Goal: Task Accomplishment & Management: Manage account settings

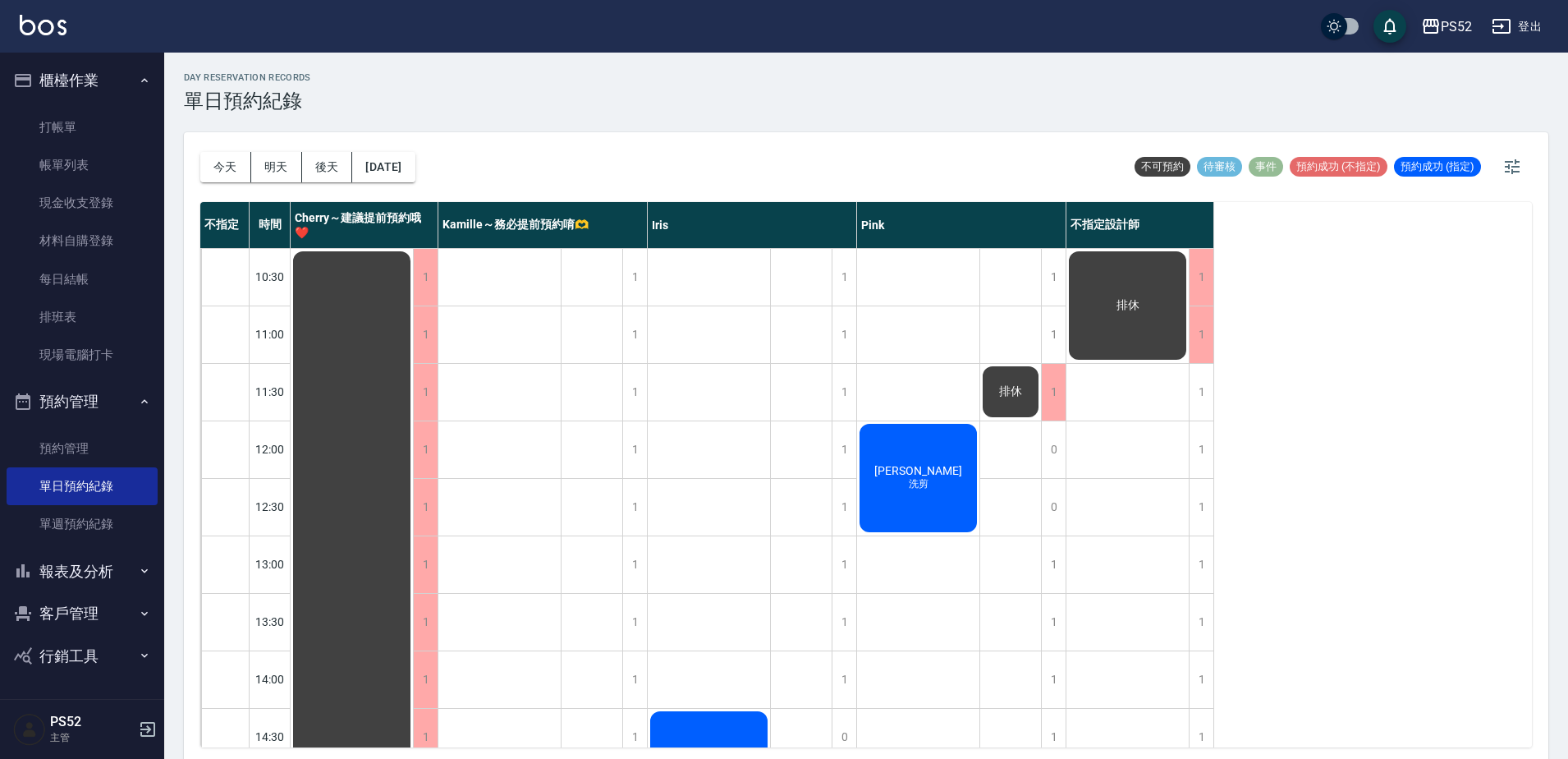
scroll to position [5, 0]
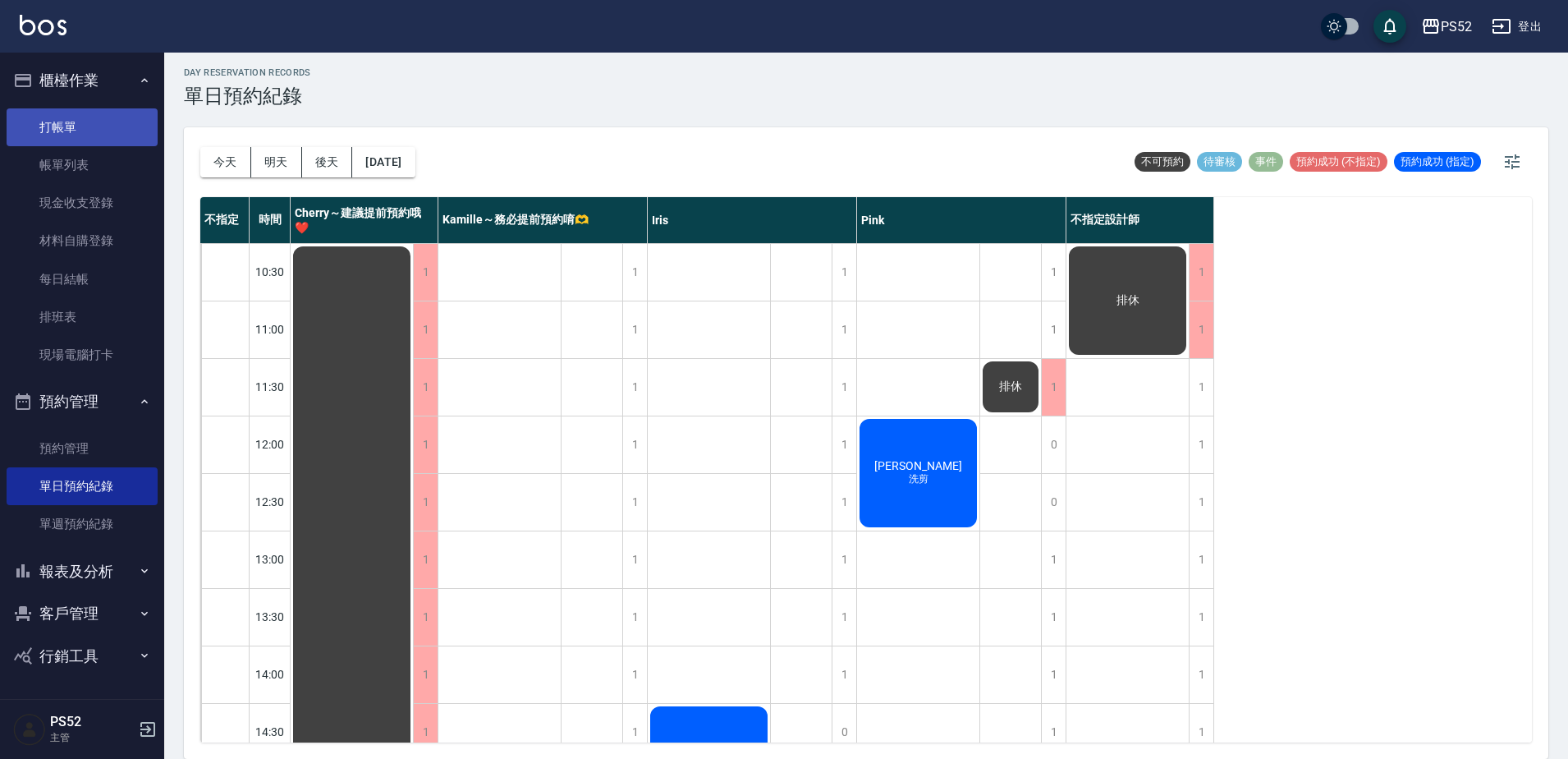
click at [74, 129] on link "打帳單" at bounding box center [83, 127] width 151 height 38
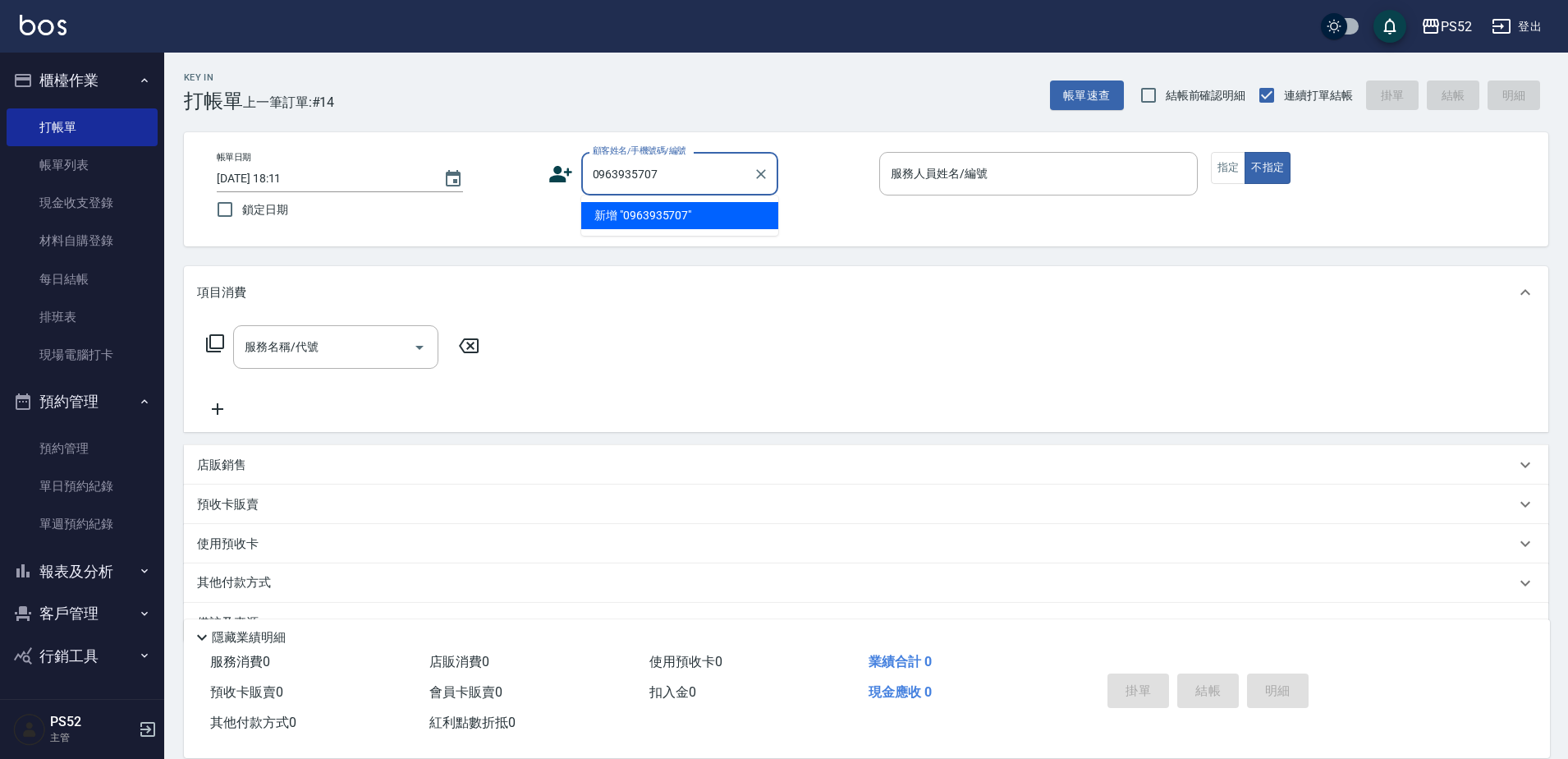
type input "0963935707"
click at [556, 164] on icon at bounding box center [560, 174] width 25 height 25
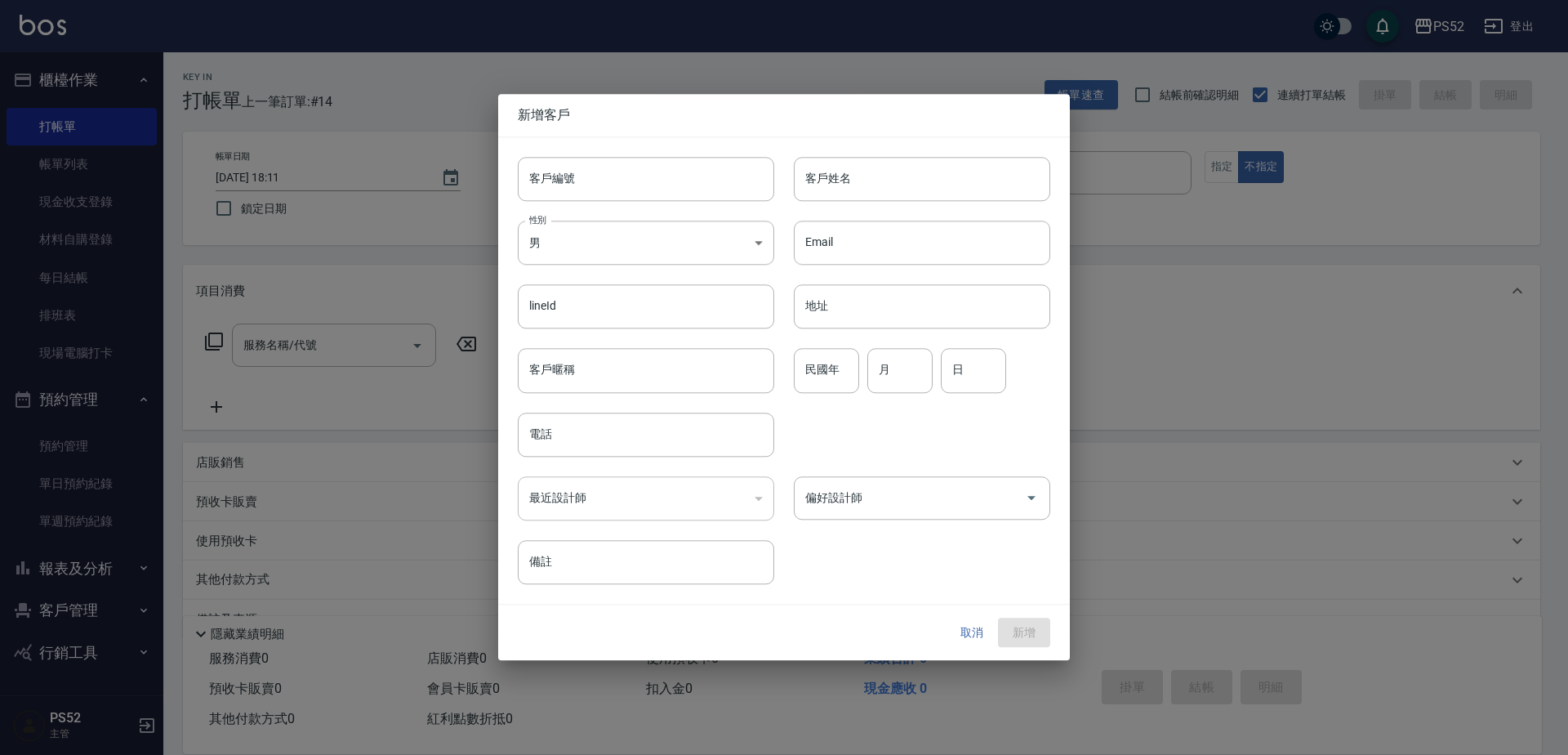
click at [568, 174] on input "客戶編號" at bounding box center [645, 178] width 256 height 45
paste input "0963935707"
type input "B0963935707"
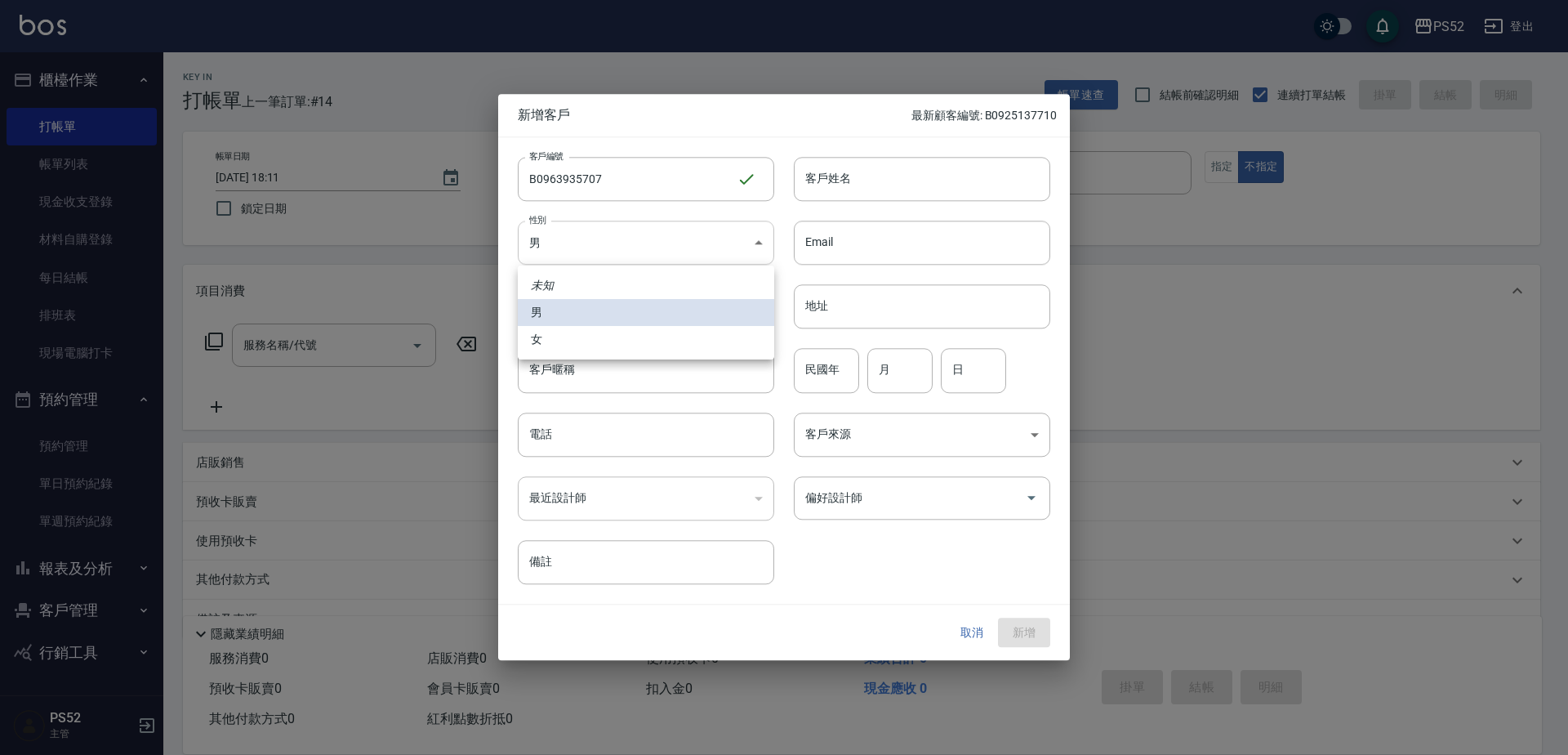
click at [541, 242] on body "PS52 登出 櫃檯作業 打帳單 帳單列表 現金收支登錄 材料自購登錄 每日結帳 排班表 現場電腦打卡 預約管理 預約管理 單日預約紀錄 單週預約紀錄 報表及…" at bounding box center [784, 398] width 1568 height 796
click at [554, 340] on li "女" at bounding box center [645, 338] width 256 height 27
type input "[DEMOGRAPHIC_DATA]"
click at [578, 458] on div "最近設計師 ​ 最近設計師" at bounding box center [635, 488] width 276 height 63
click at [583, 435] on input "電話" at bounding box center [645, 434] width 256 height 45
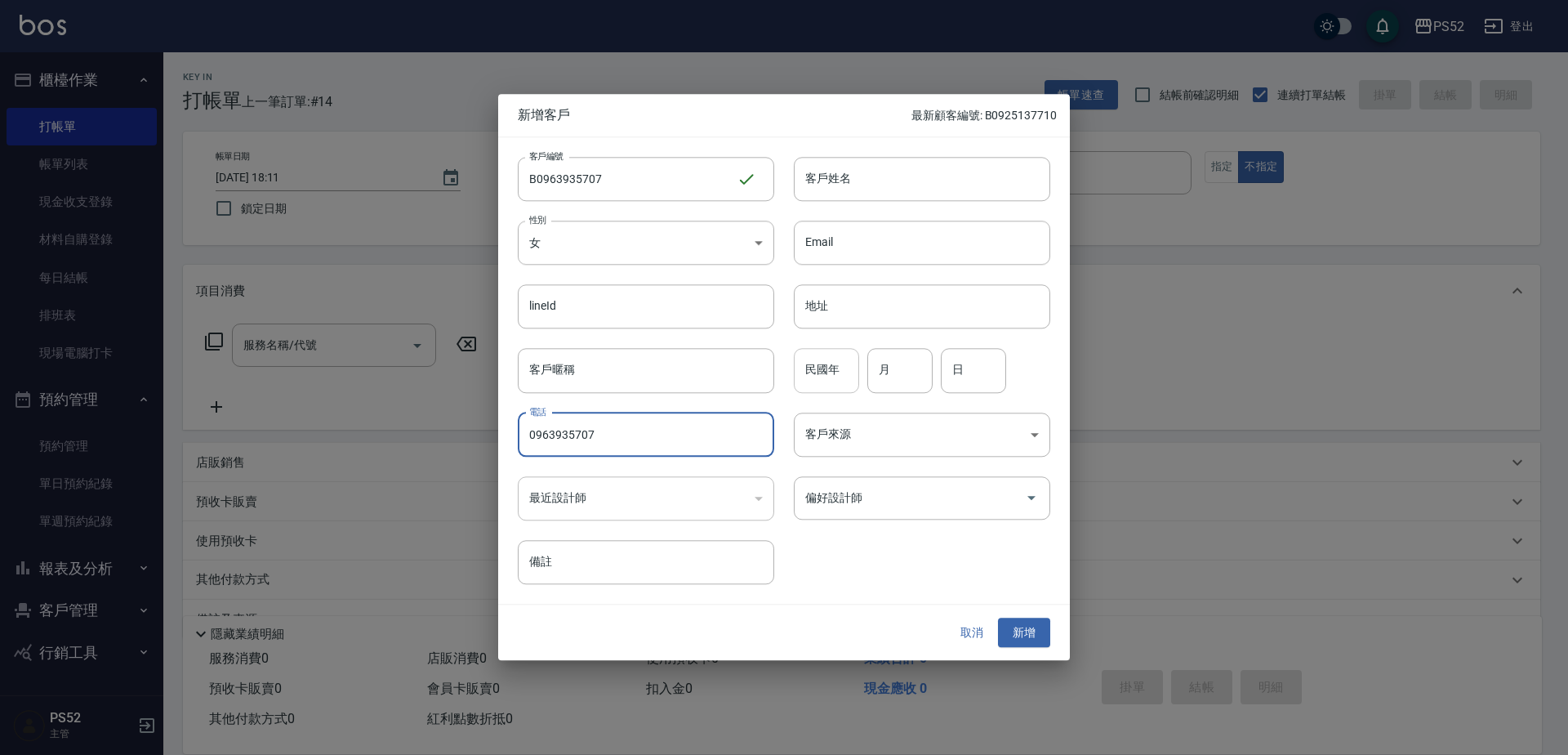
type input "0963935707"
click at [823, 376] on input "民國年" at bounding box center [826, 370] width 65 height 45
type input "8"
type input "7"
type input "21"
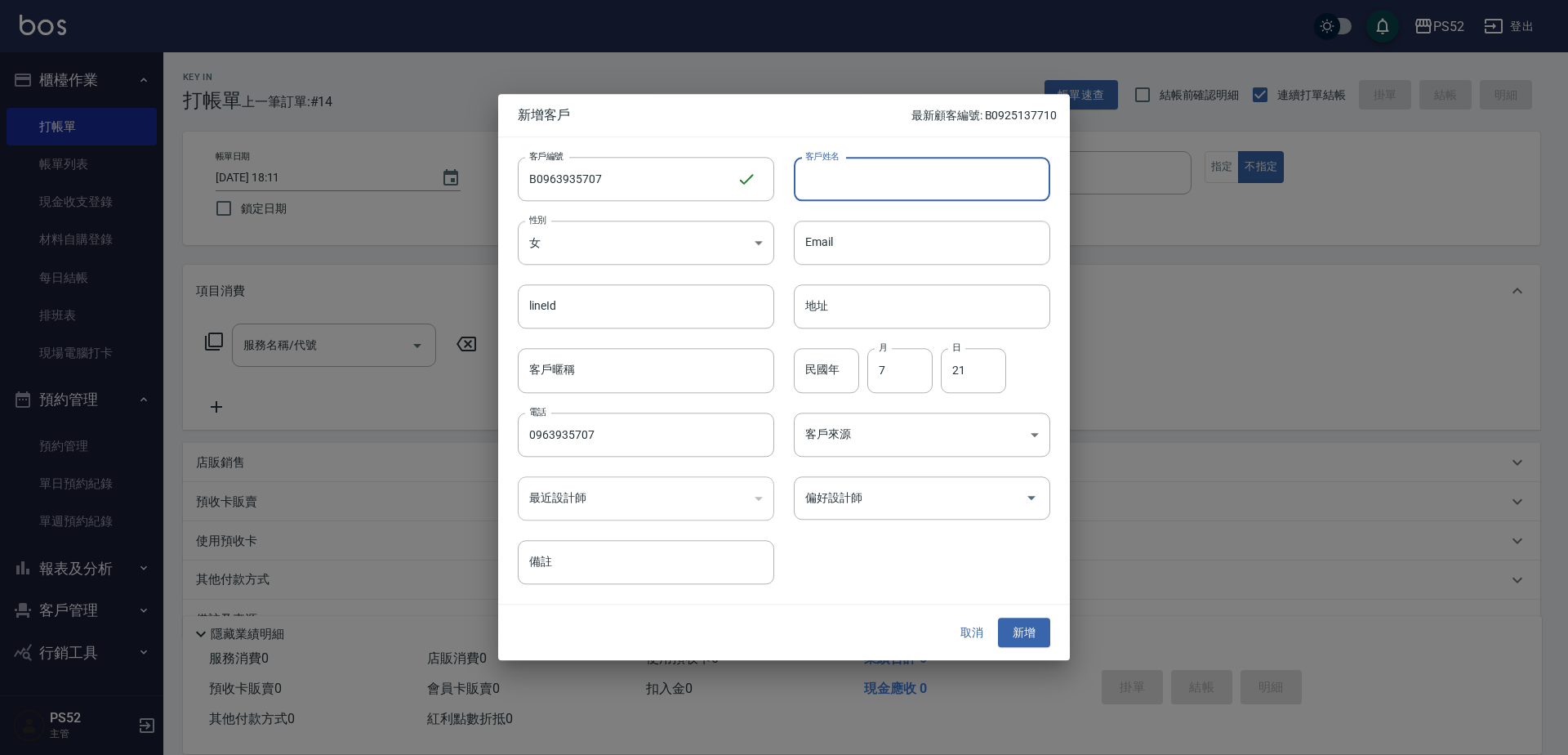
click at [820, 198] on input "客戶姓名" at bounding box center [921, 178] width 256 height 45
type input "[PERSON_NAME]"
click at [1041, 623] on button "新增" at bounding box center [1024, 632] width 52 height 31
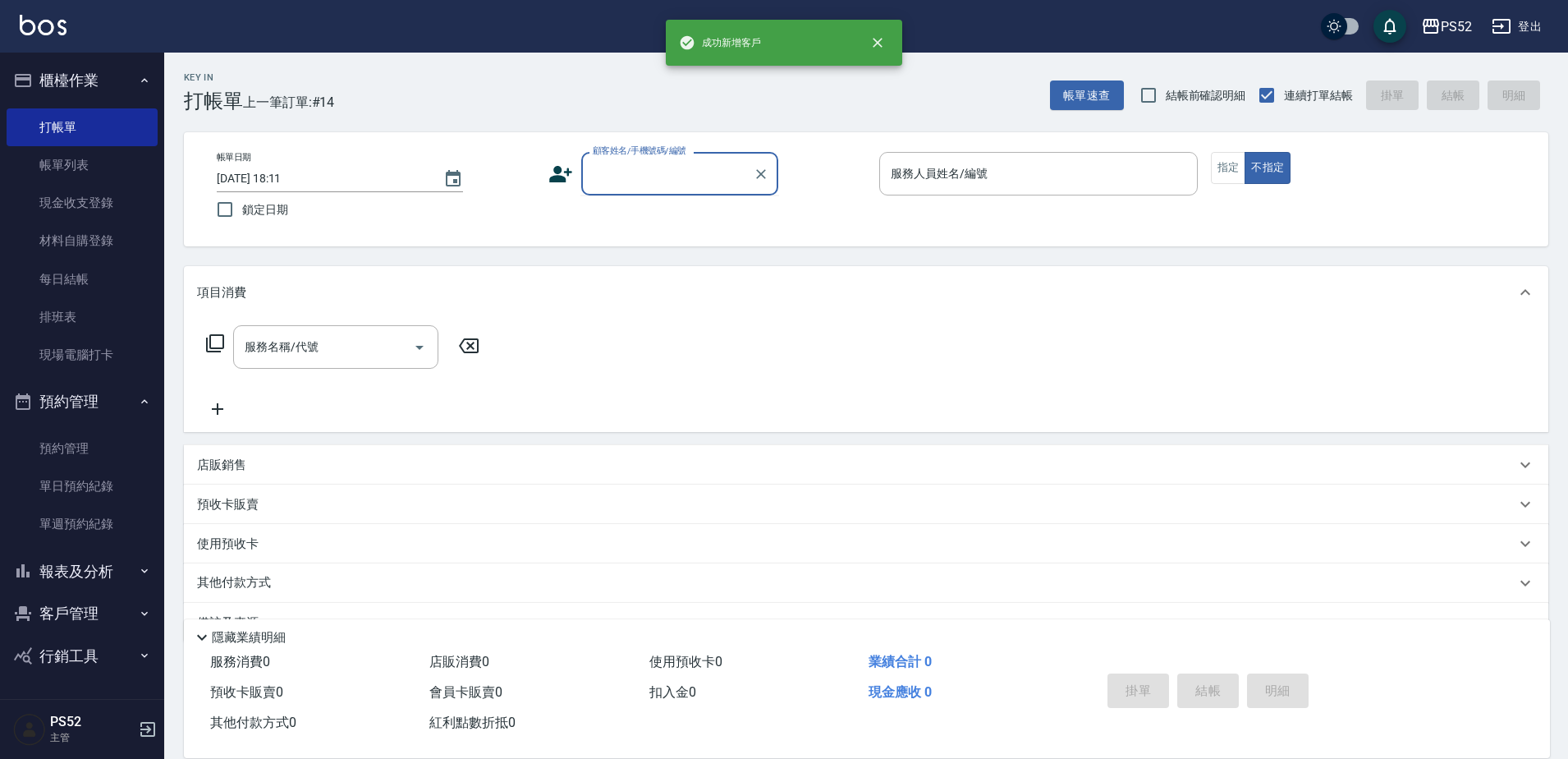
click at [698, 160] on div "顧客姓名/手機號碼/編號 顧客姓名/手機號碼/編號" at bounding box center [680, 174] width 197 height 44
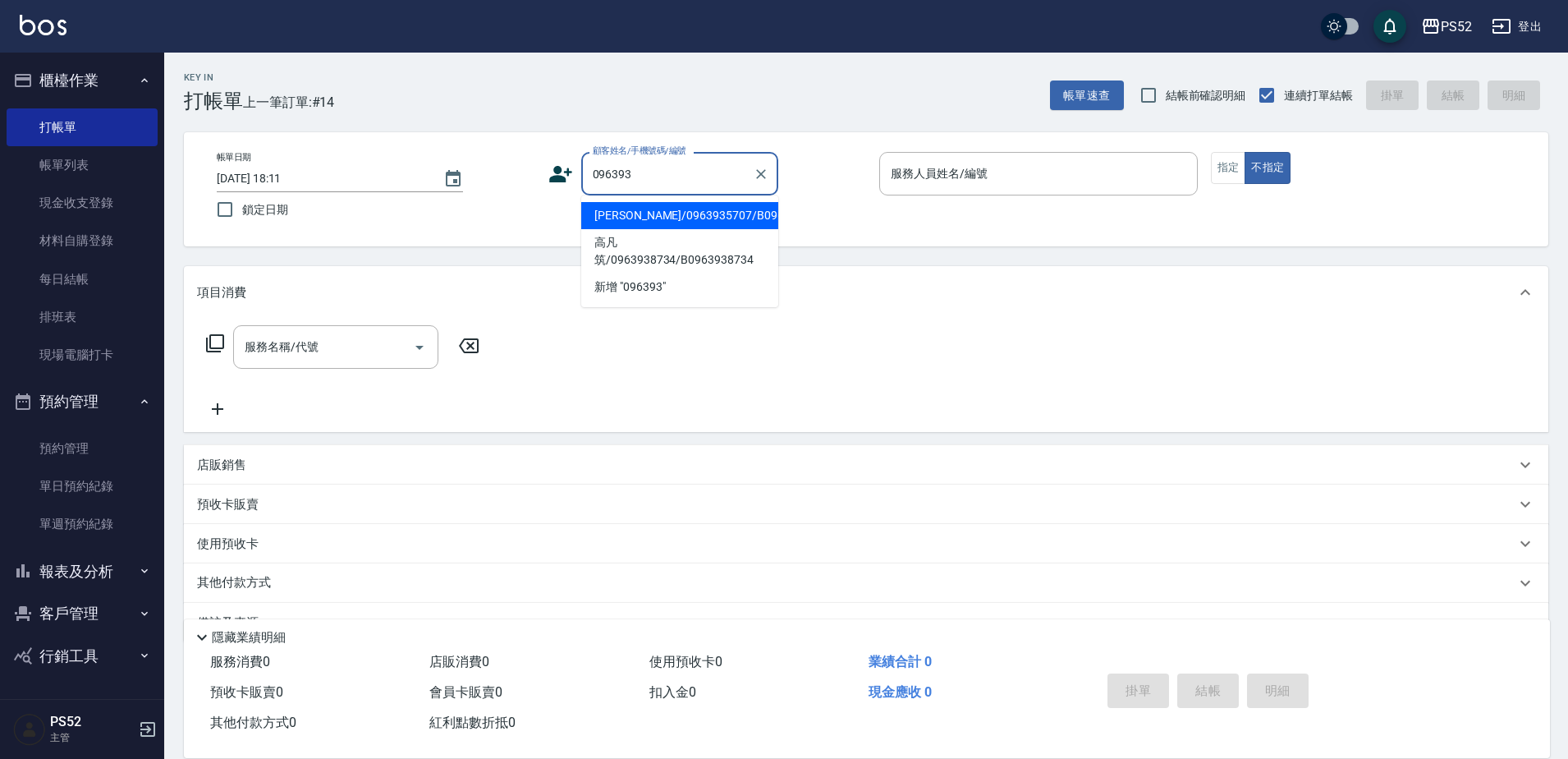
click at [677, 229] on li "[PERSON_NAME]/0963935707/B0963935707" at bounding box center [680, 215] width 197 height 27
type input "[PERSON_NAME]/0963935707/B0963935707"
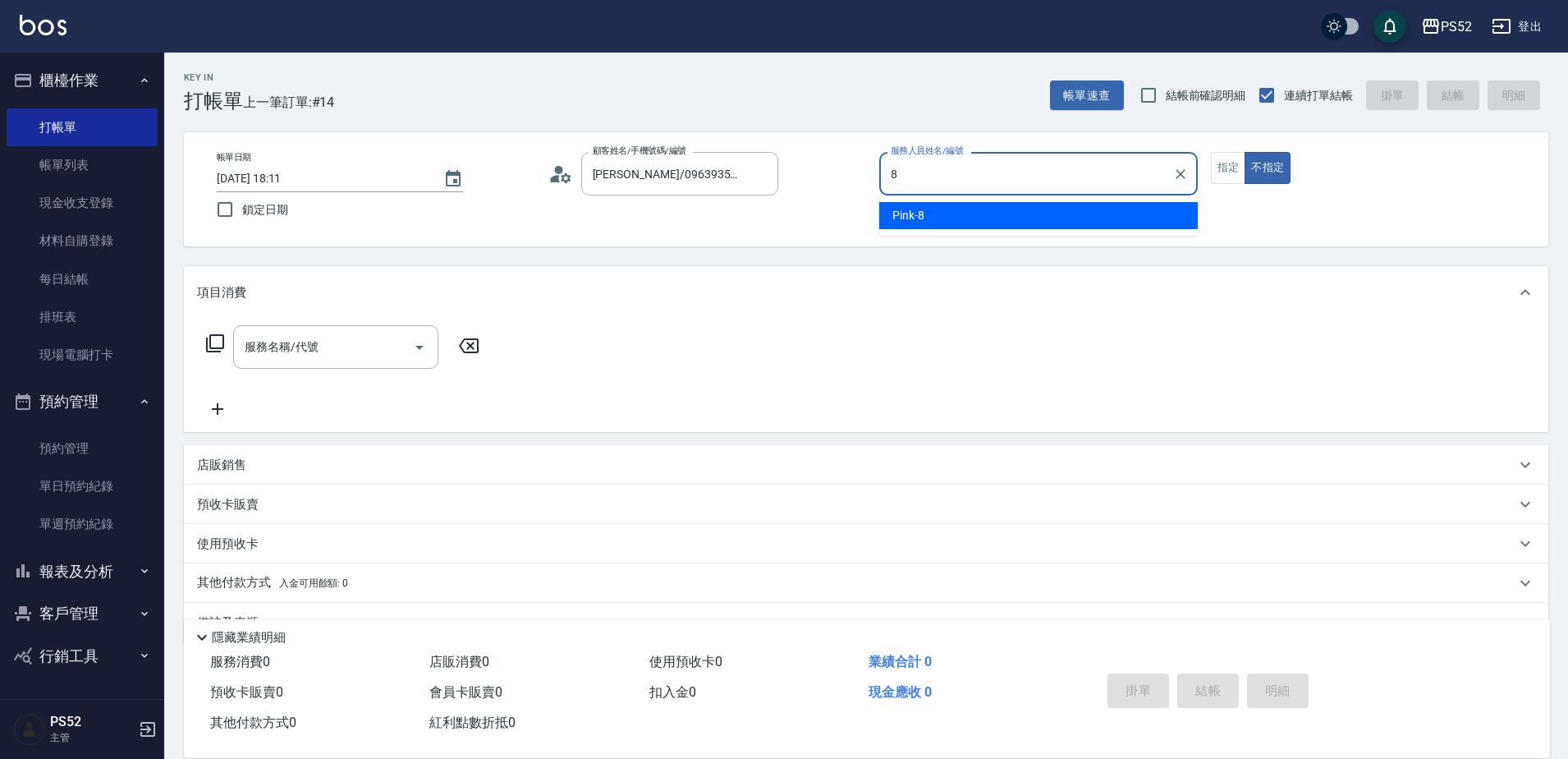
type input "8"
type button "false"
type input "Pink-8"
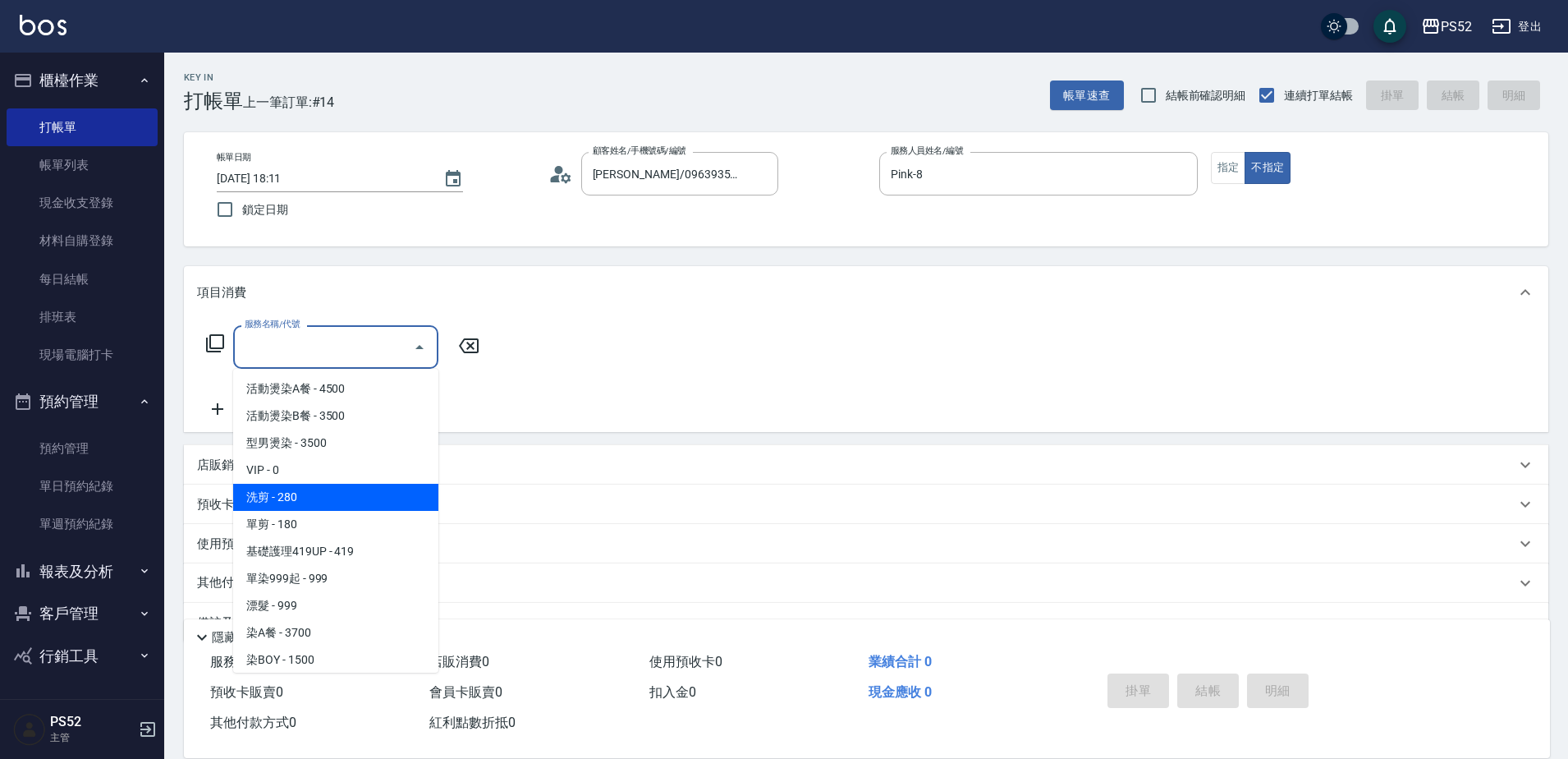
type input "洗剪(C1)"
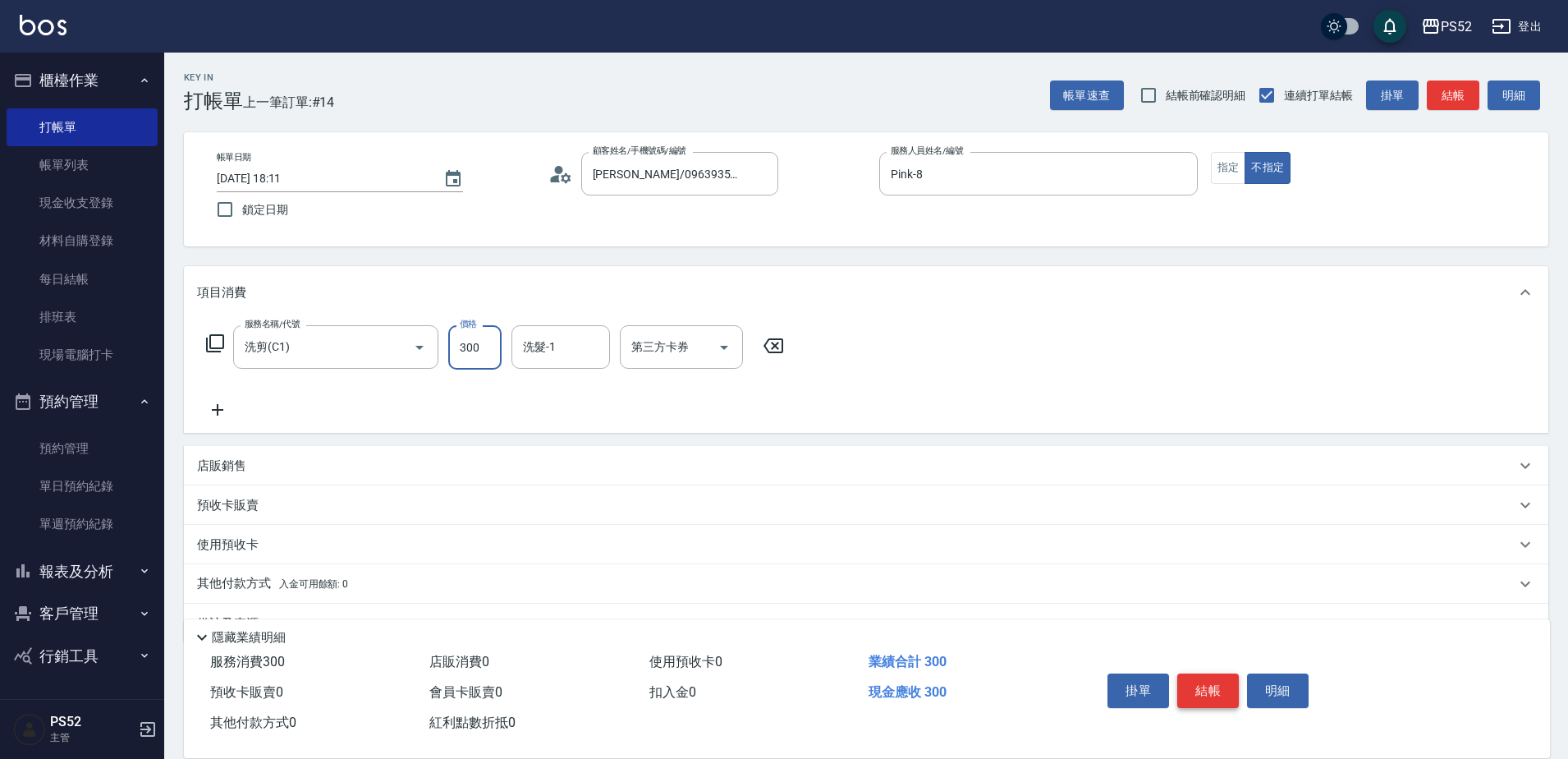
type input "300"
click at [1217, 688] on button "結帳" at bounding box center [1209, 690] width 62 height 35
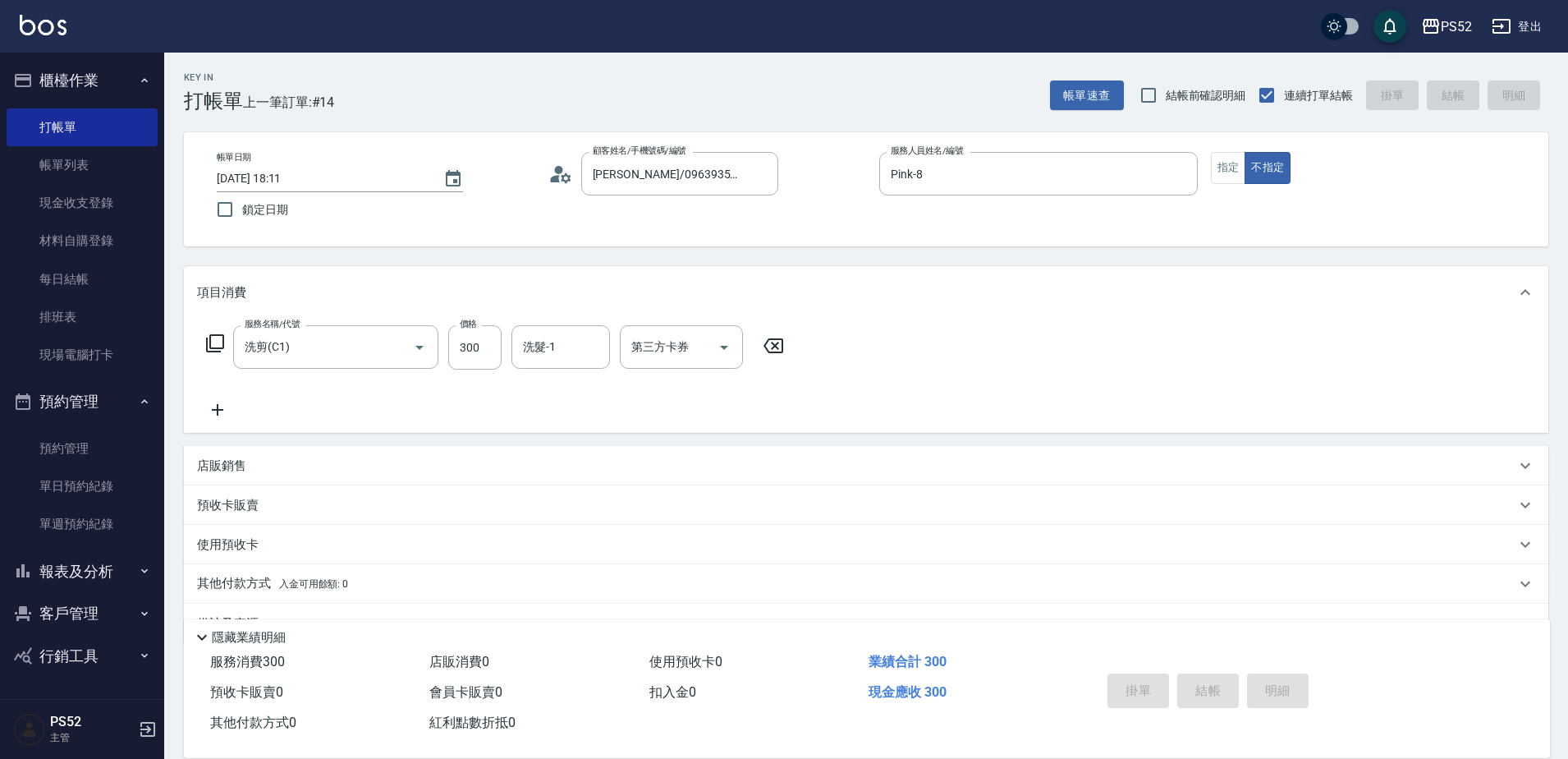
type input "[DATE] 18:12"
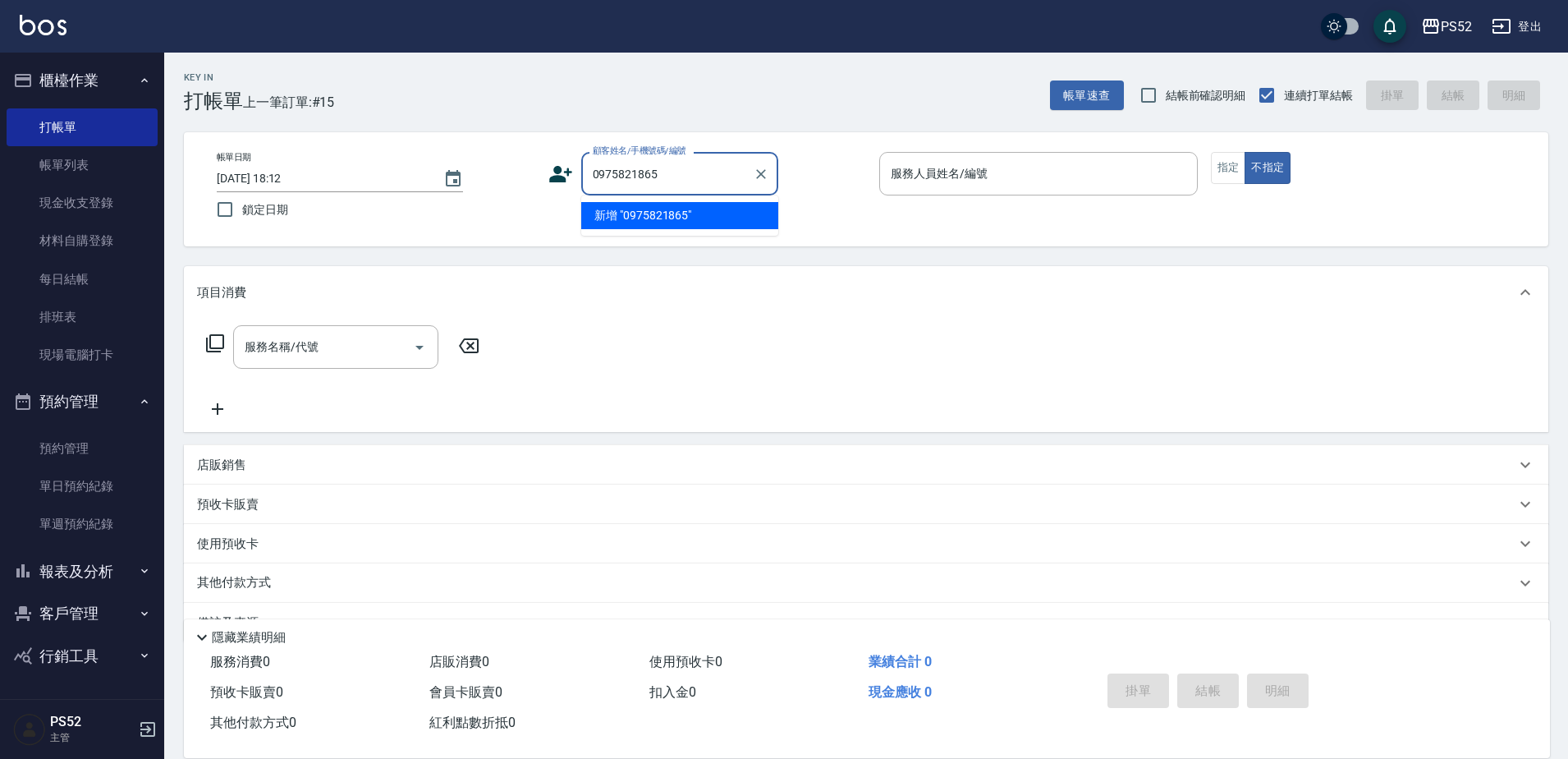
type input "0975821865"
click at [555, 166] on icon at bounding box center [560, 174] width 25 height 25
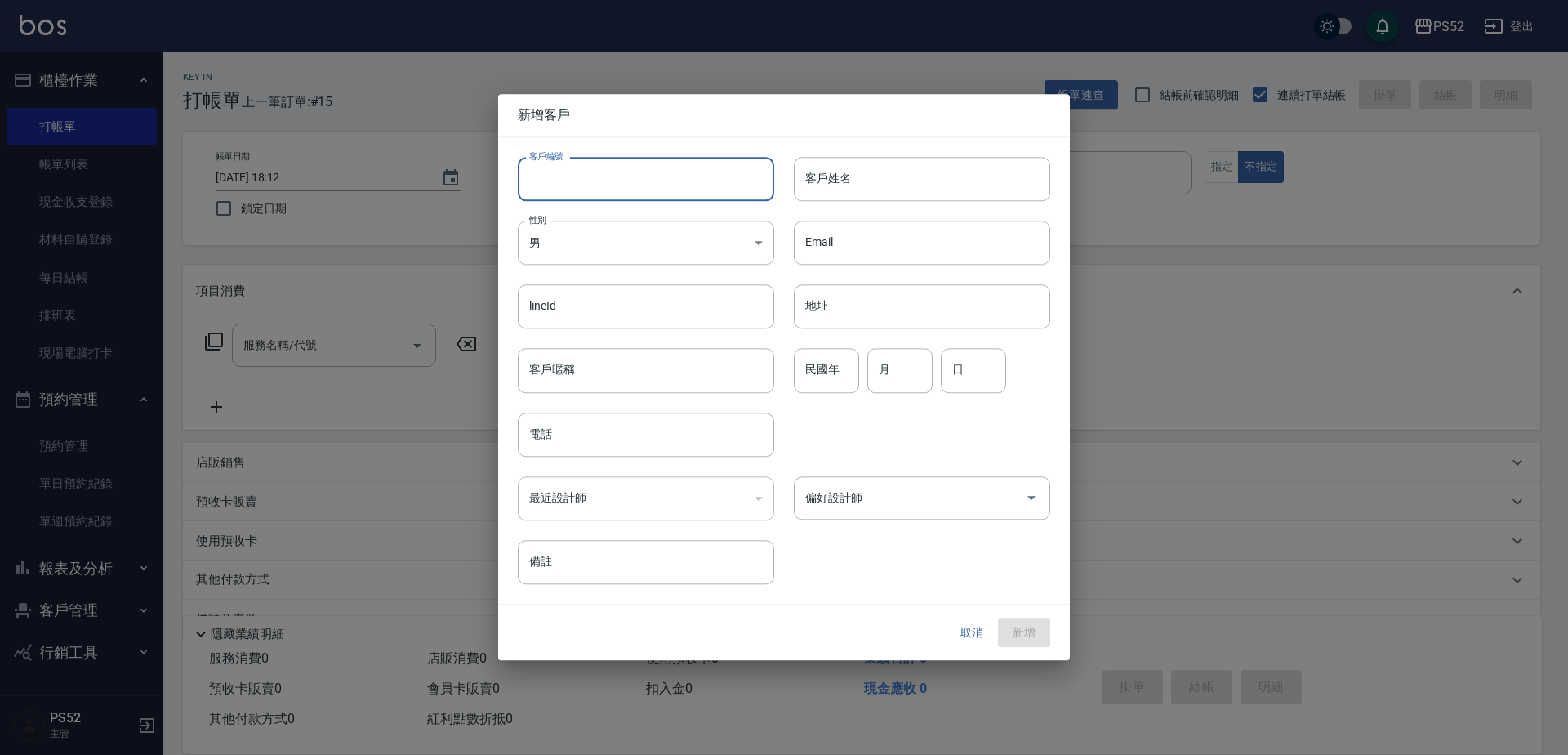
click at [578, 175] on input "客戶編號" at bounding box center [645, 178] width 256 height 45
type input "B0975821865"
click at [597, 456] on div "最近設計師 ​ 最近設計師" at bounding box center [635, 488] width 276 height 63
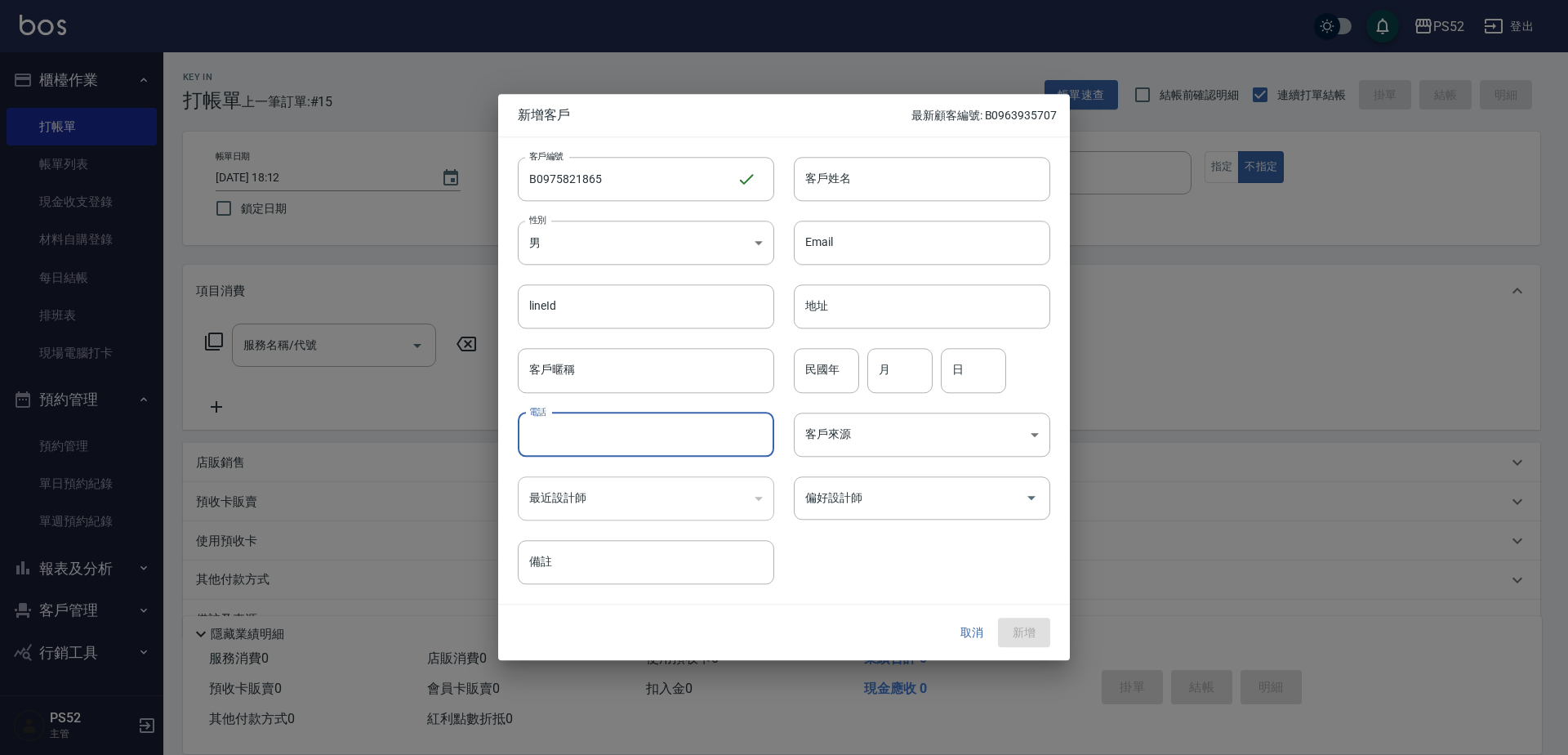
drag, startPoint x: 599, startPoint y: 446, endPoint x: 605, endPoint y: 465, distance: 19.9
click at [600, 446] on input "電話" at bounding box center [645, 434] width 256 height 45
paste input "0975821865"
type input "0975821865"
click at [615, 229] on body "PS52 登出 櫃檯作業 打帳單 帳單列表 現金收支登錄 材料自購登錄 每日結帳 排班表 現場電腦打卡 預約管理 預約管理 單日預約紀錄 單週預約紀錄 報表及…" at bounding box center [784, 398] width 1568 height 796
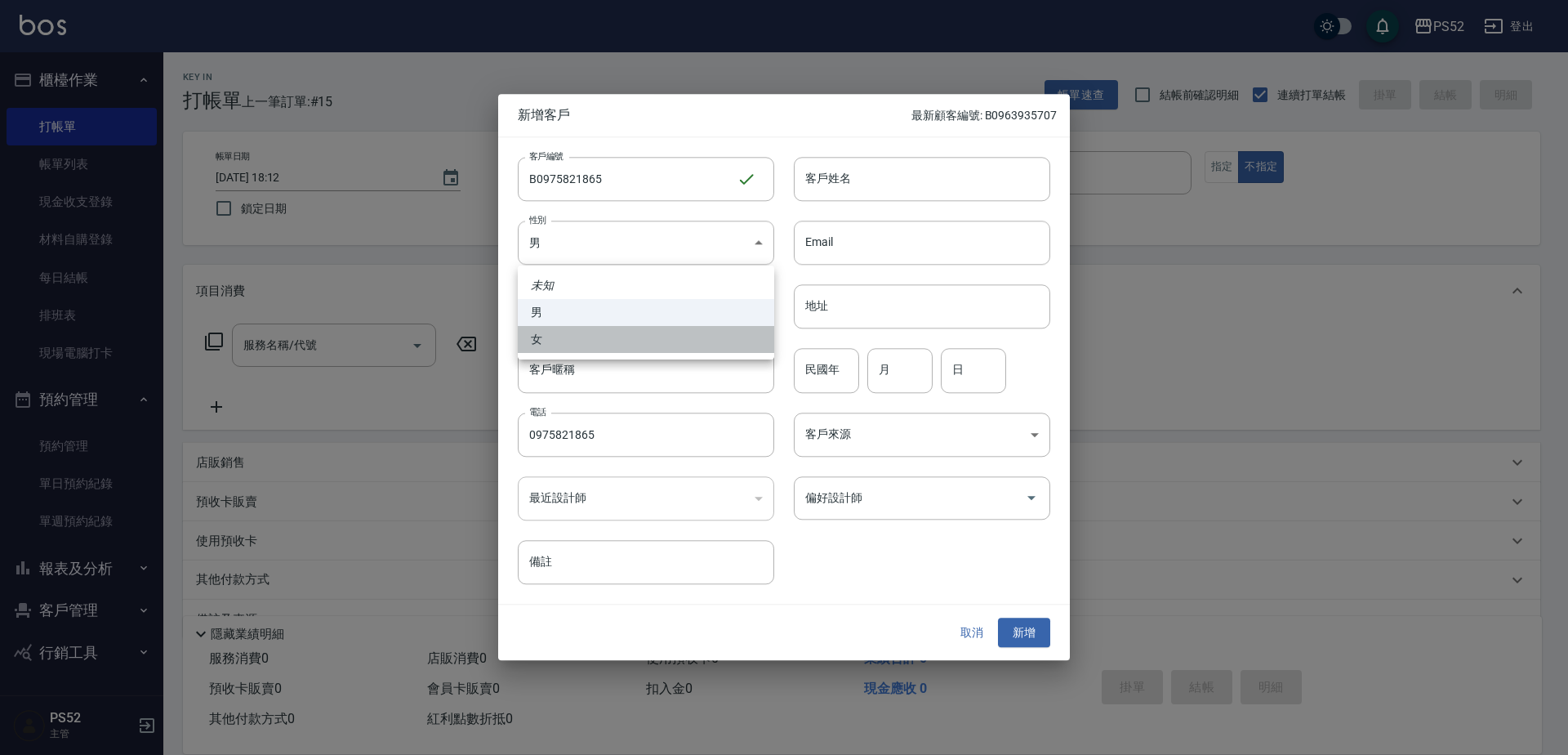
click at [530, 339] on li "女" at bounding box center [645, 338] width 256 height 27
type input "[DEMOGRAPHIC_DATA]"
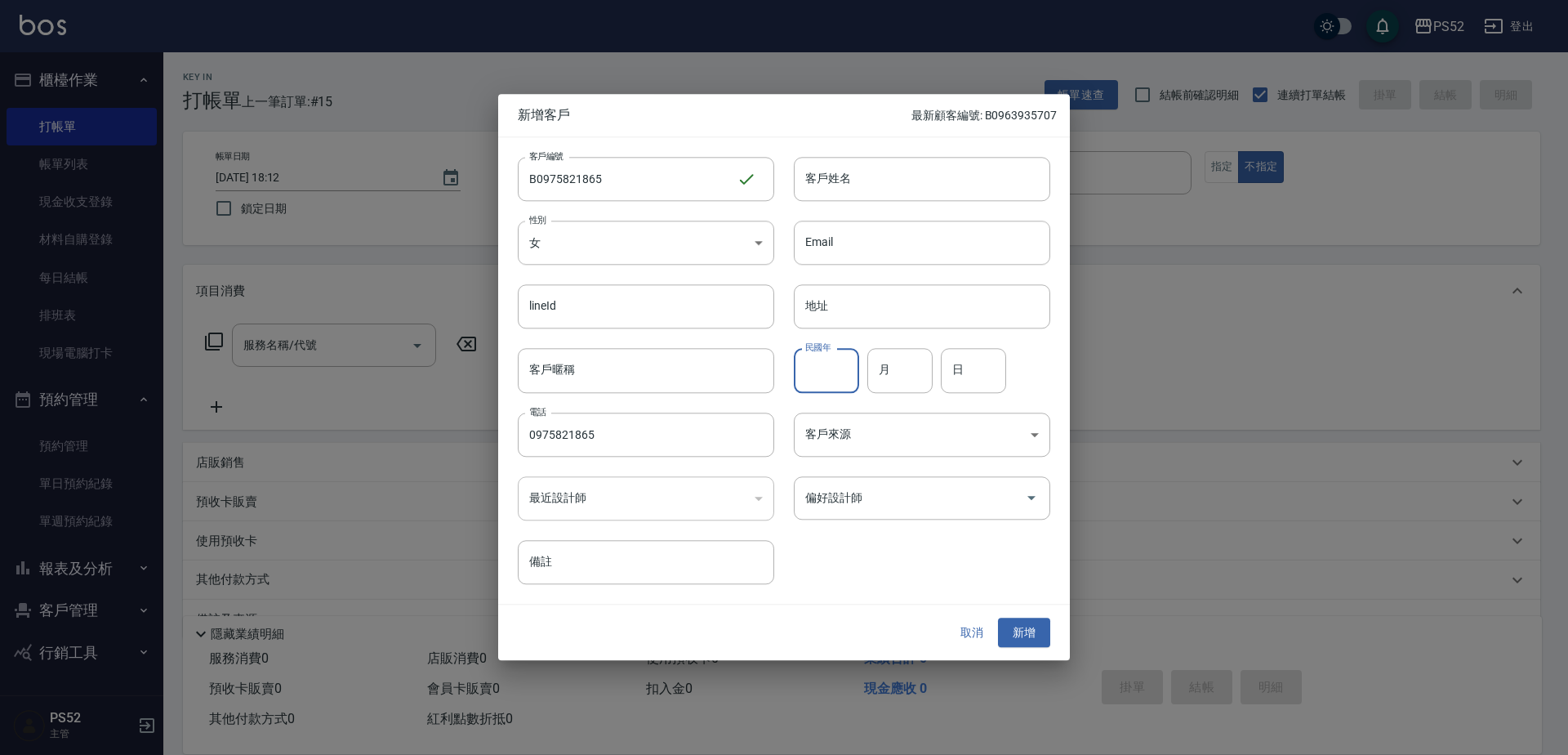
click at [854, 368] on input "民國年" at bounding box center [826, 370] width 65 height 45
type input "77"
type input "8"
type input "14"
click at [869, 195] on input "客戶姓名" at bounding box center [921, 178] width 256 height 45
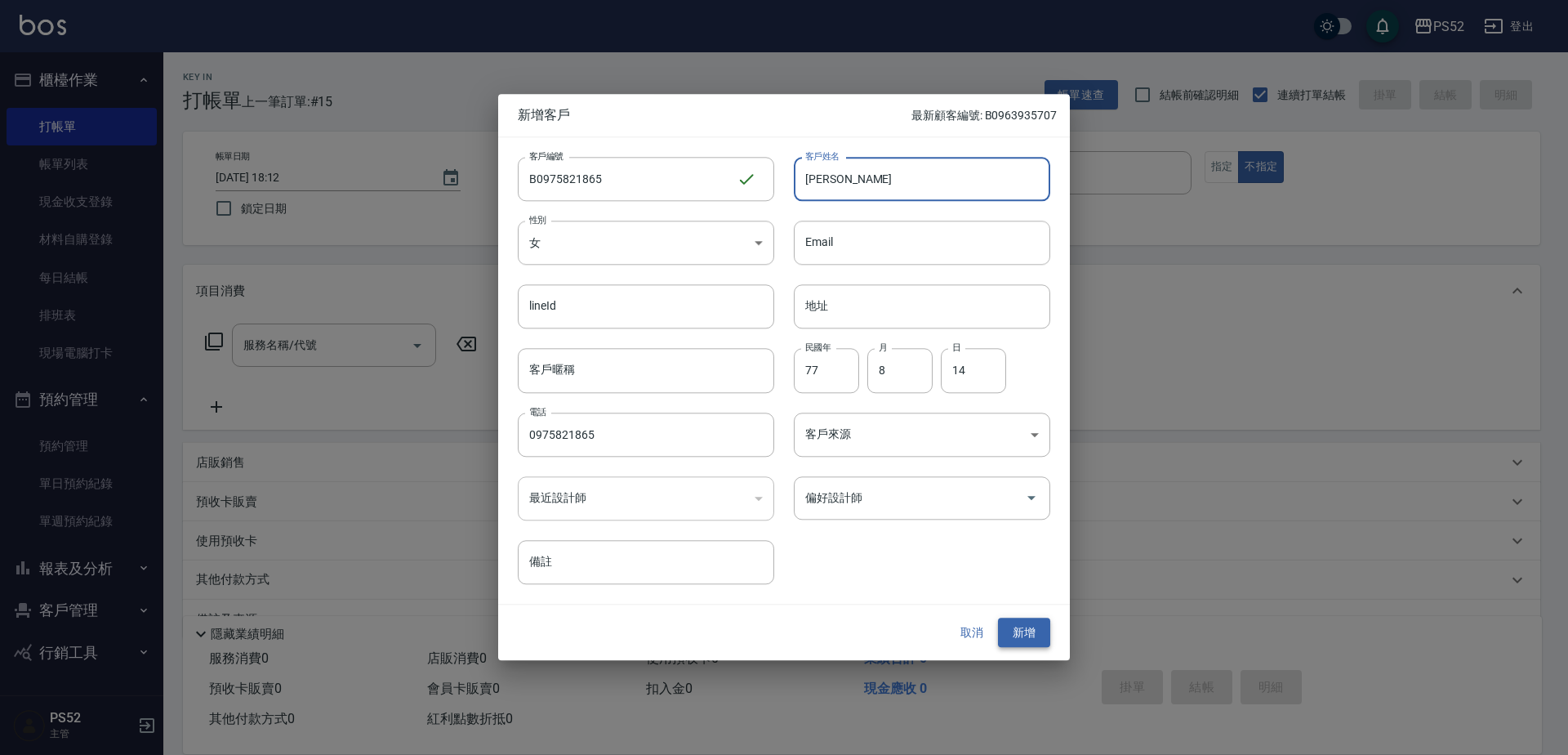
type input "[PERSON_NAME]"
click at [1021, 638] on button "新增" at bounding box center [1024, 632] width 52 height 31
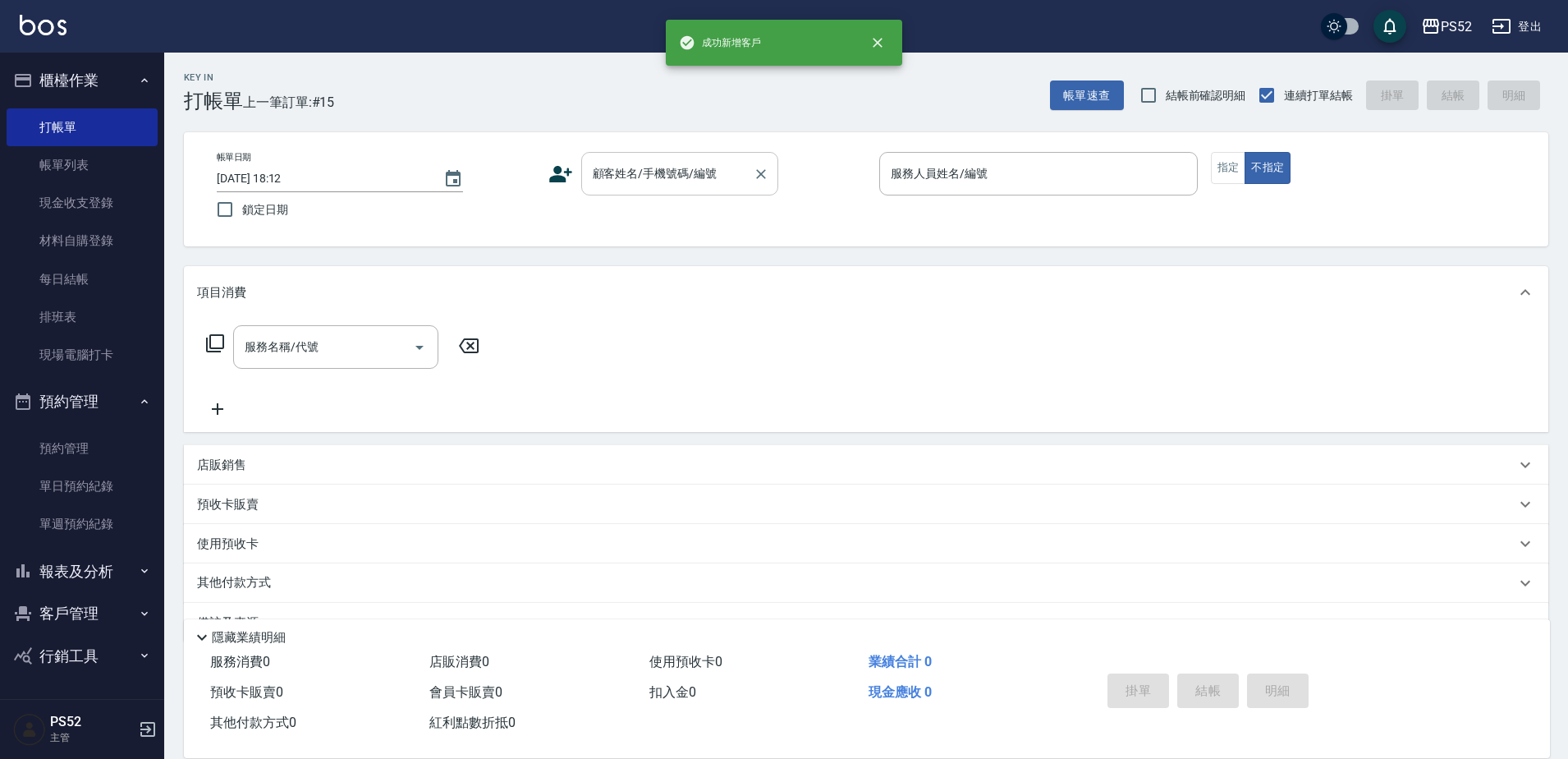
click at [667, 190] on div "顧客姓名/手機號碼/編號" at bounding box center [680, 174] width 197 height 44
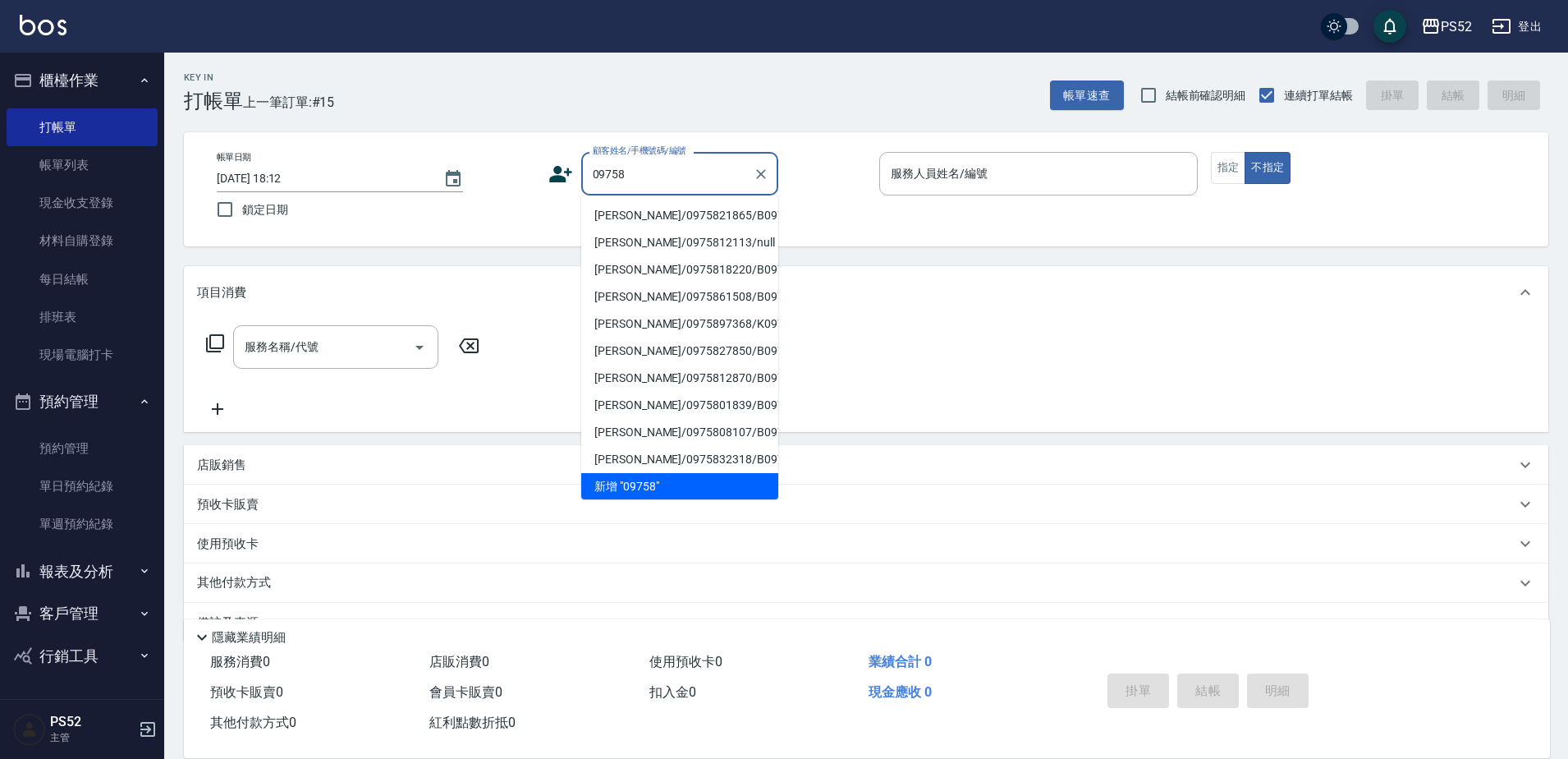
click at [706, 229] on li "[PERSON_NAME]/0975821865/B0975821865" at bounding box center [680, 215] width 197 height 27
type input "[PERSON_NAME]/0975821865/B0975821865"
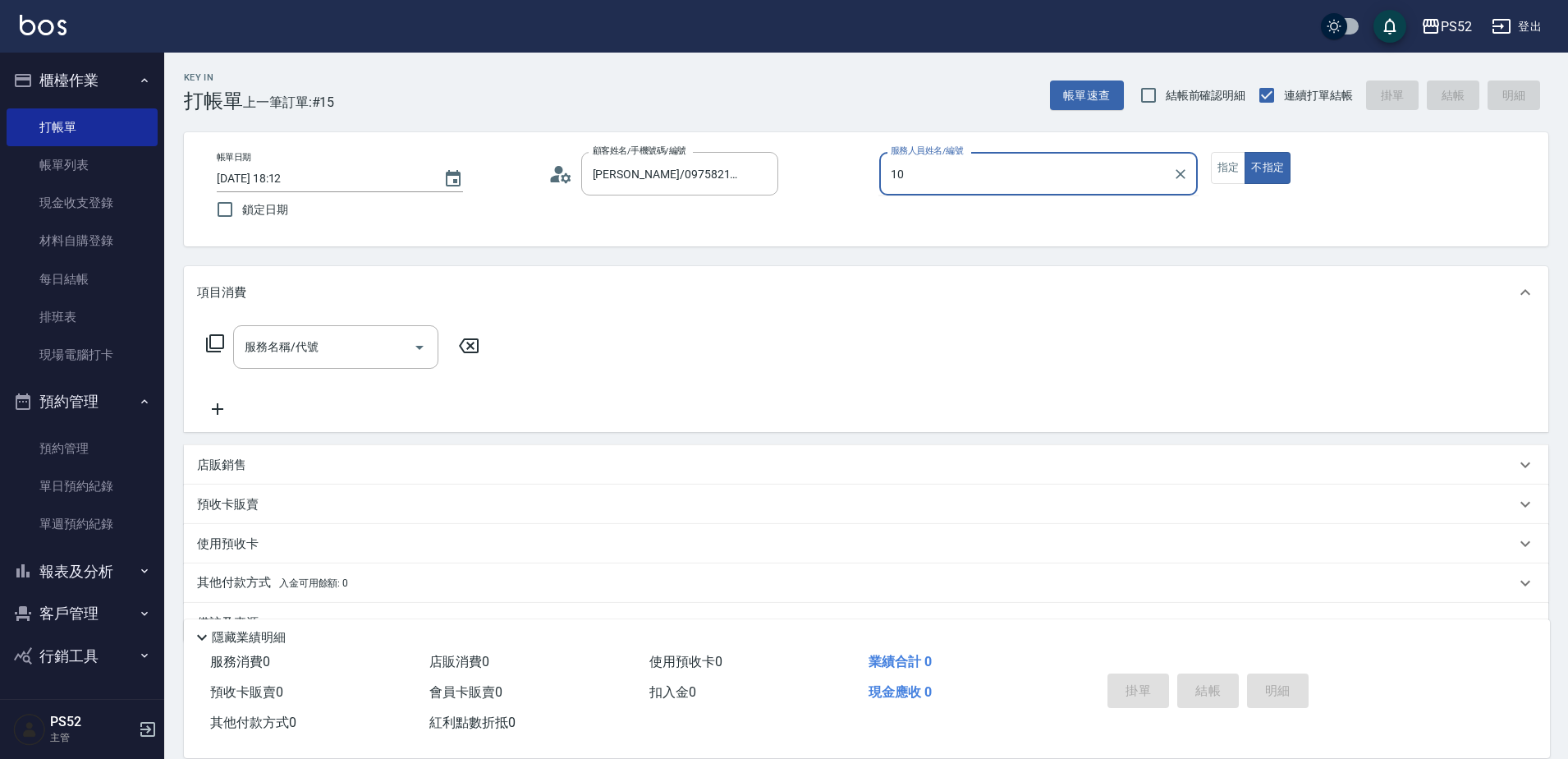
type input "Iris-10"
click at [366, 343] on input "服務名稱/代號" at bounding box center [323, 346] width 166 height 29
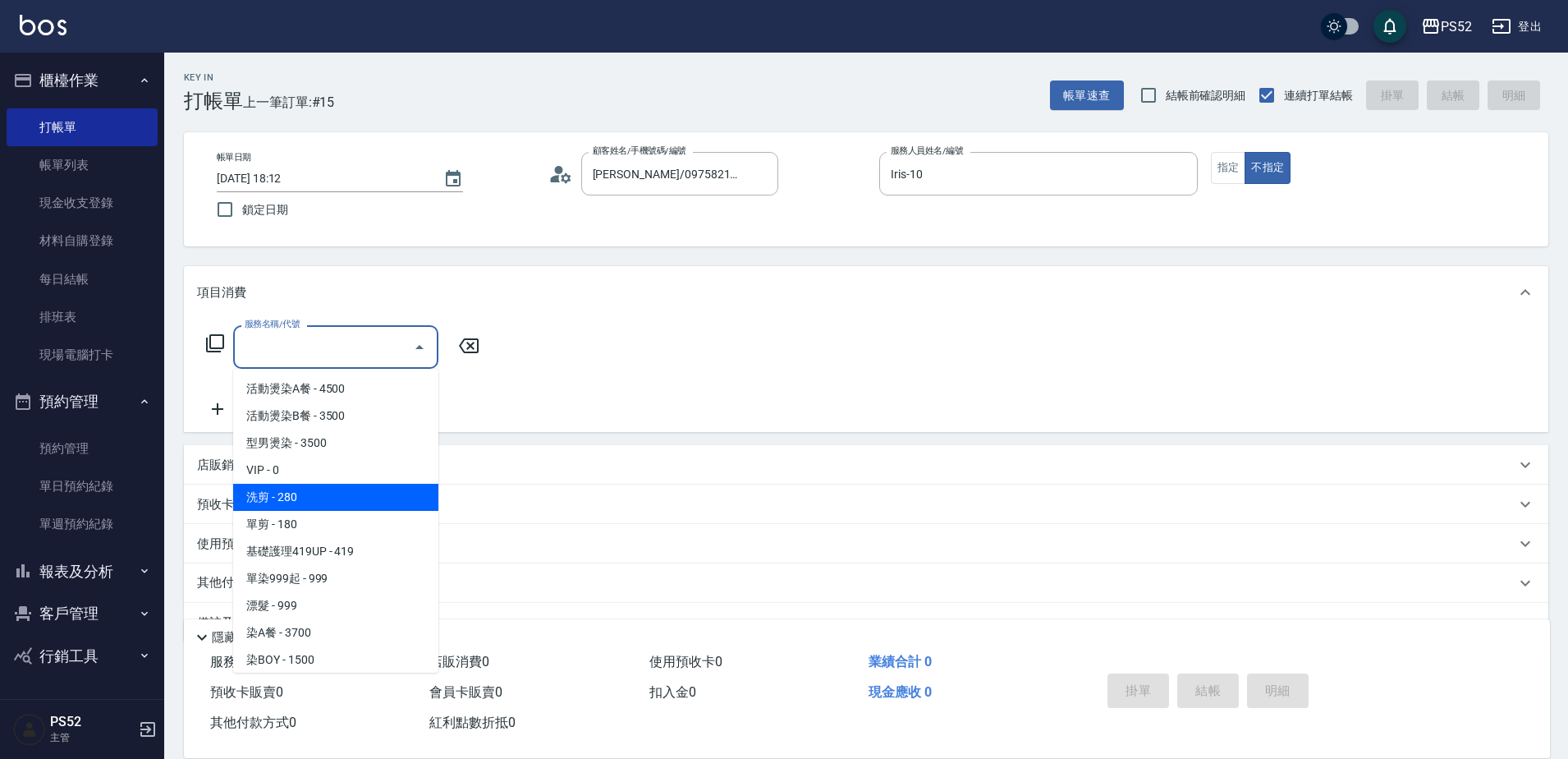
click at [341, 497] on span "洗剪 - 280" at bounding box center [335, 496] width 205 height 27
type input "洗剪(C1)"
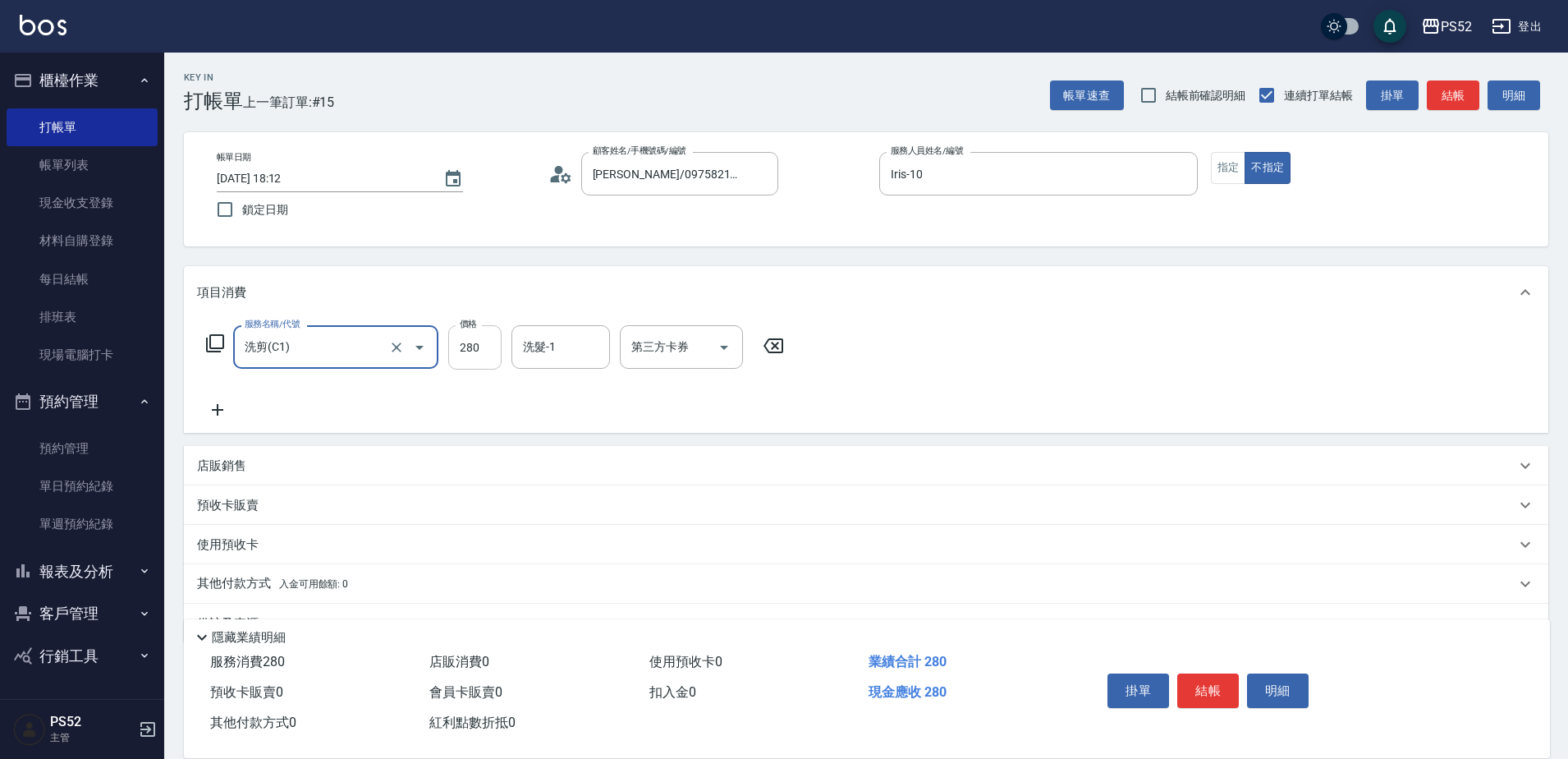
click at [490, 351] on input "280" at bounding box center [476, 347] width 54 height 45
type input "300"
click at [223, 408] on icon at bounding box center [217, 410] width 41 height 20
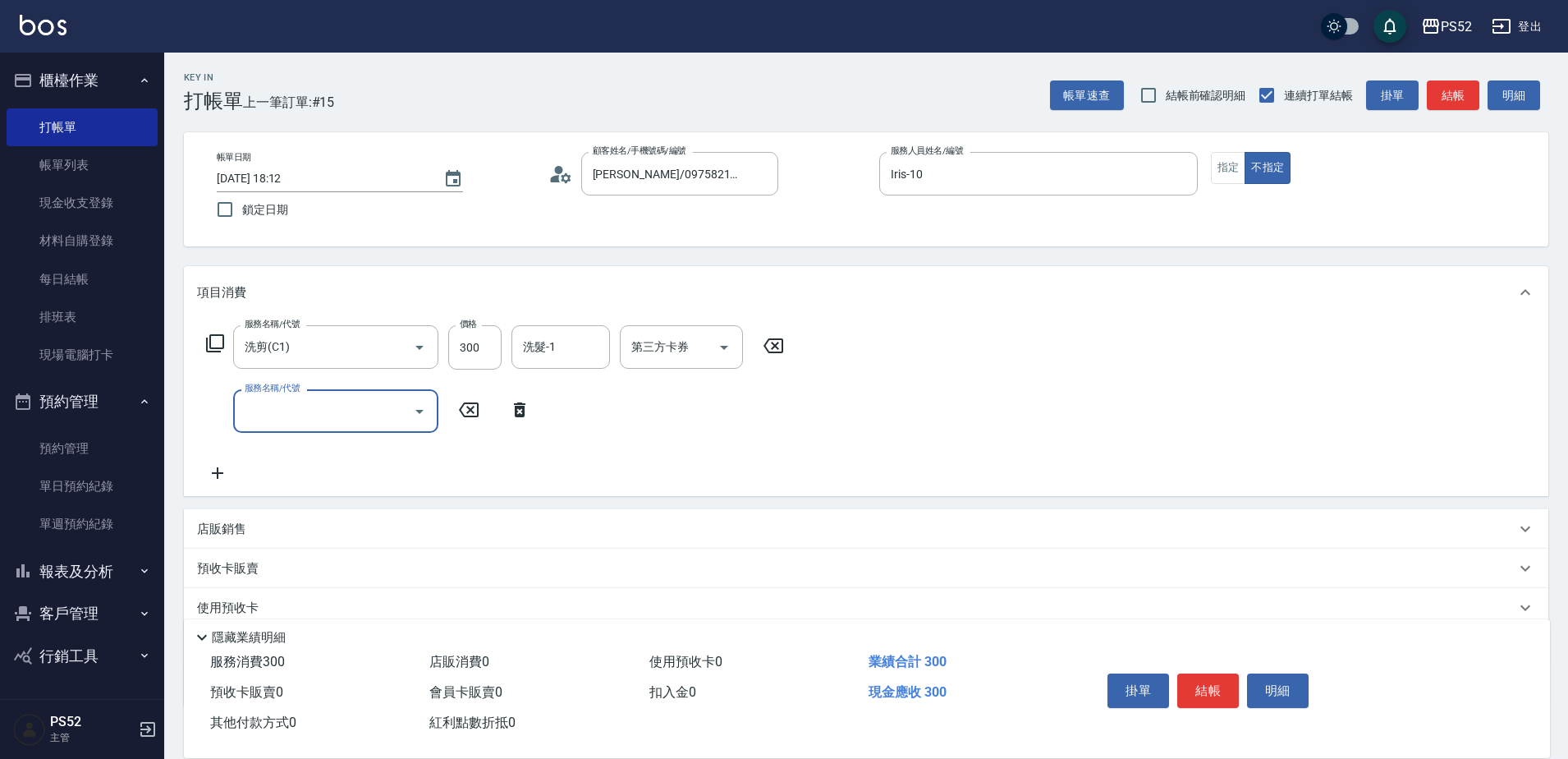
click at [250, 407] on input "服務名稱/代號" at bounding box center [323, 411] width 166 height 29
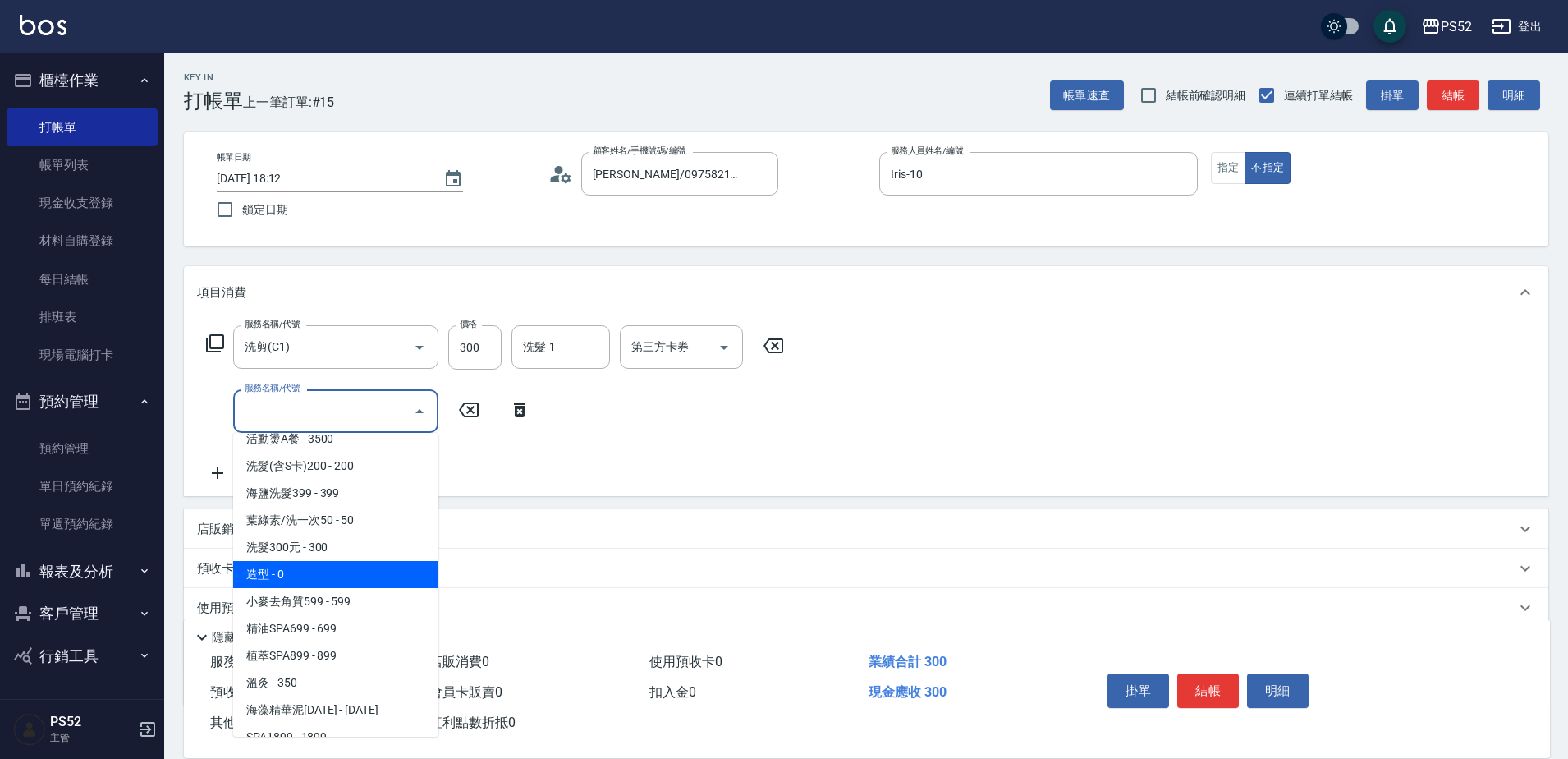
scroll to position [684, 0]
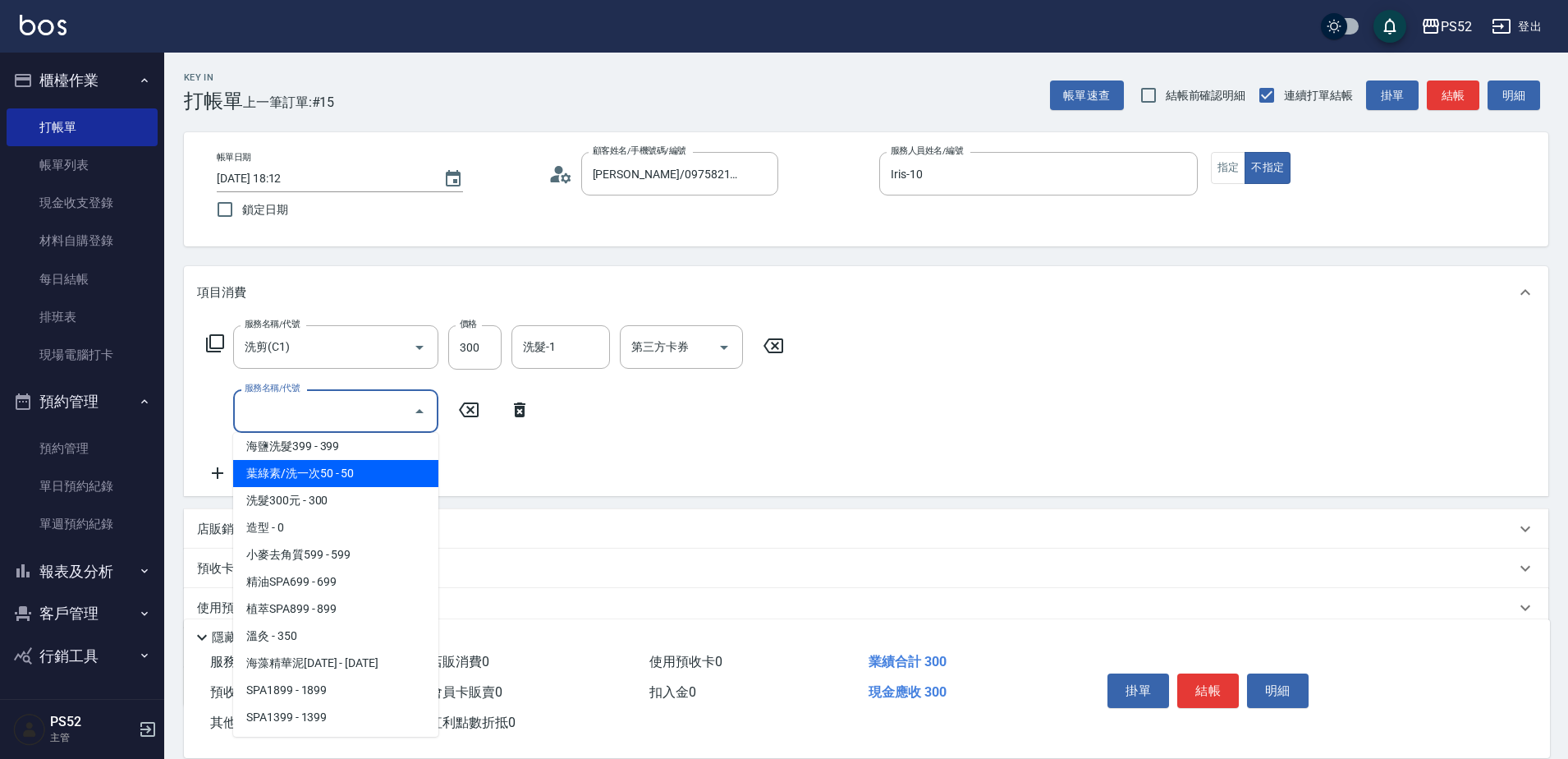
click at [368, 474] on span "葉綠素/洗一次50 - 50" at bounding box center [335, 473] width 205 height 27
type input "葉綠素/洗一次50(S3)"
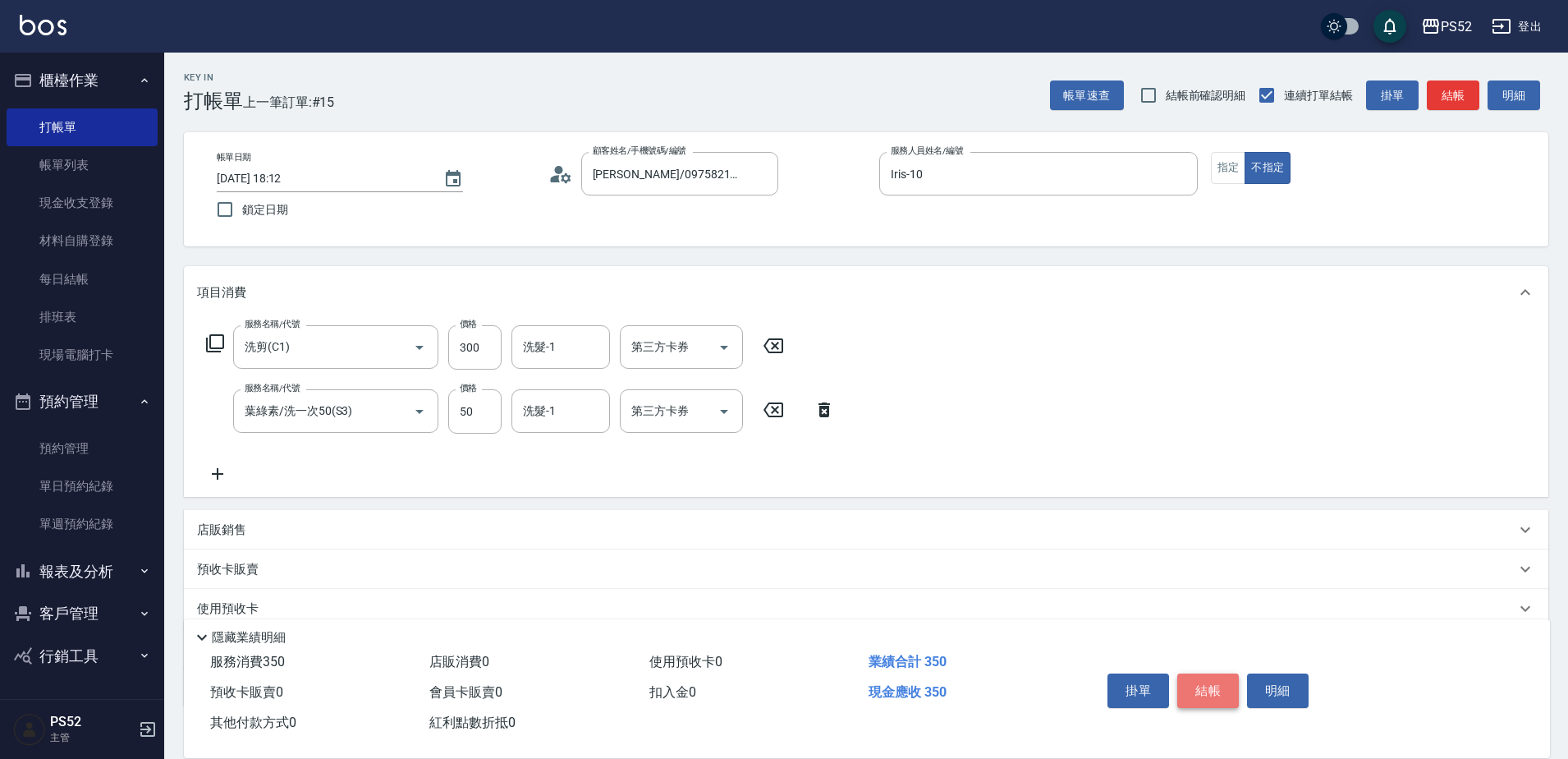
click at [1197, 673] on button "結帳" at bounding box center [1209, 690] width 62 height 35
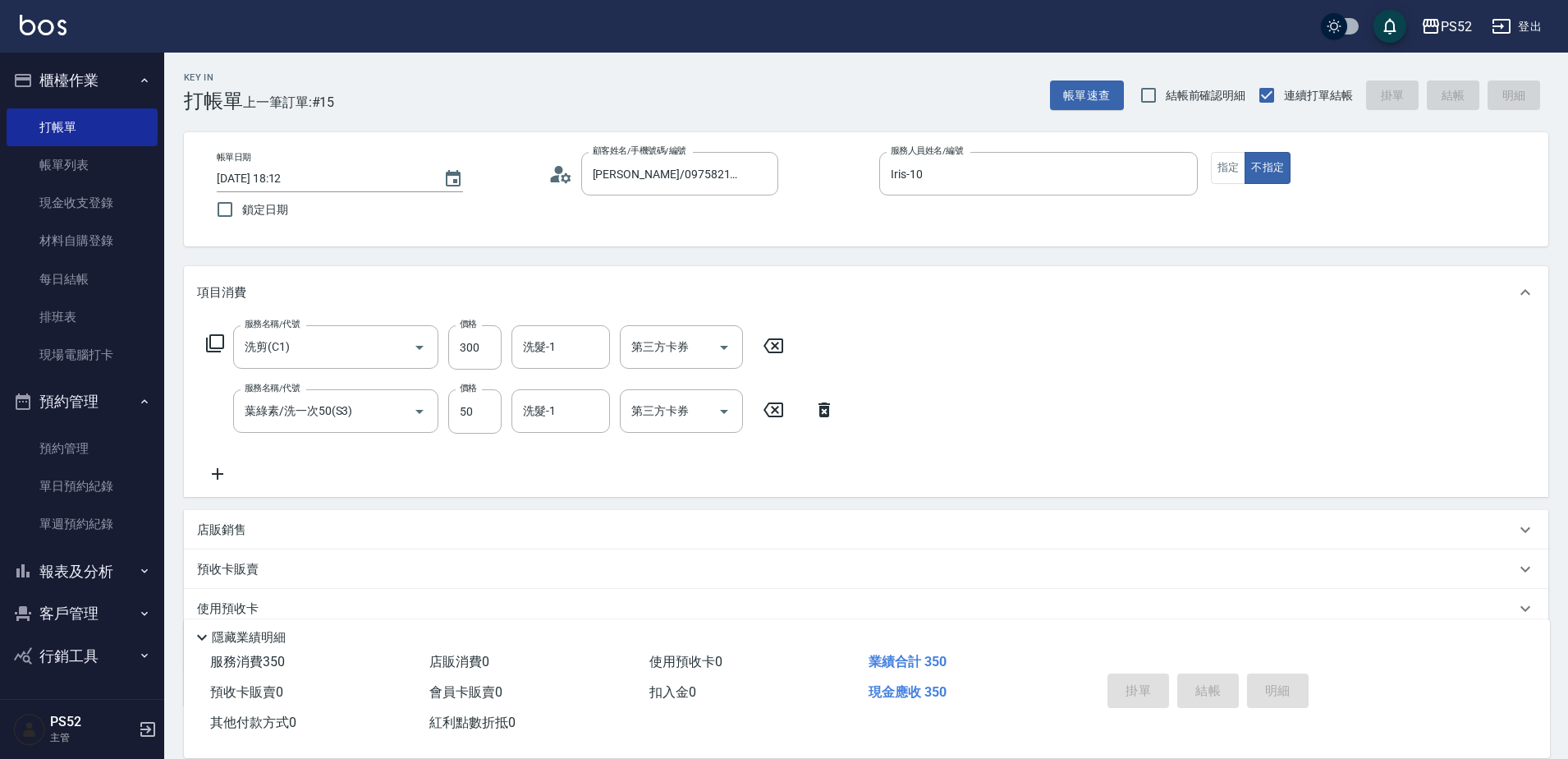
type input "[DATE] 18:13"
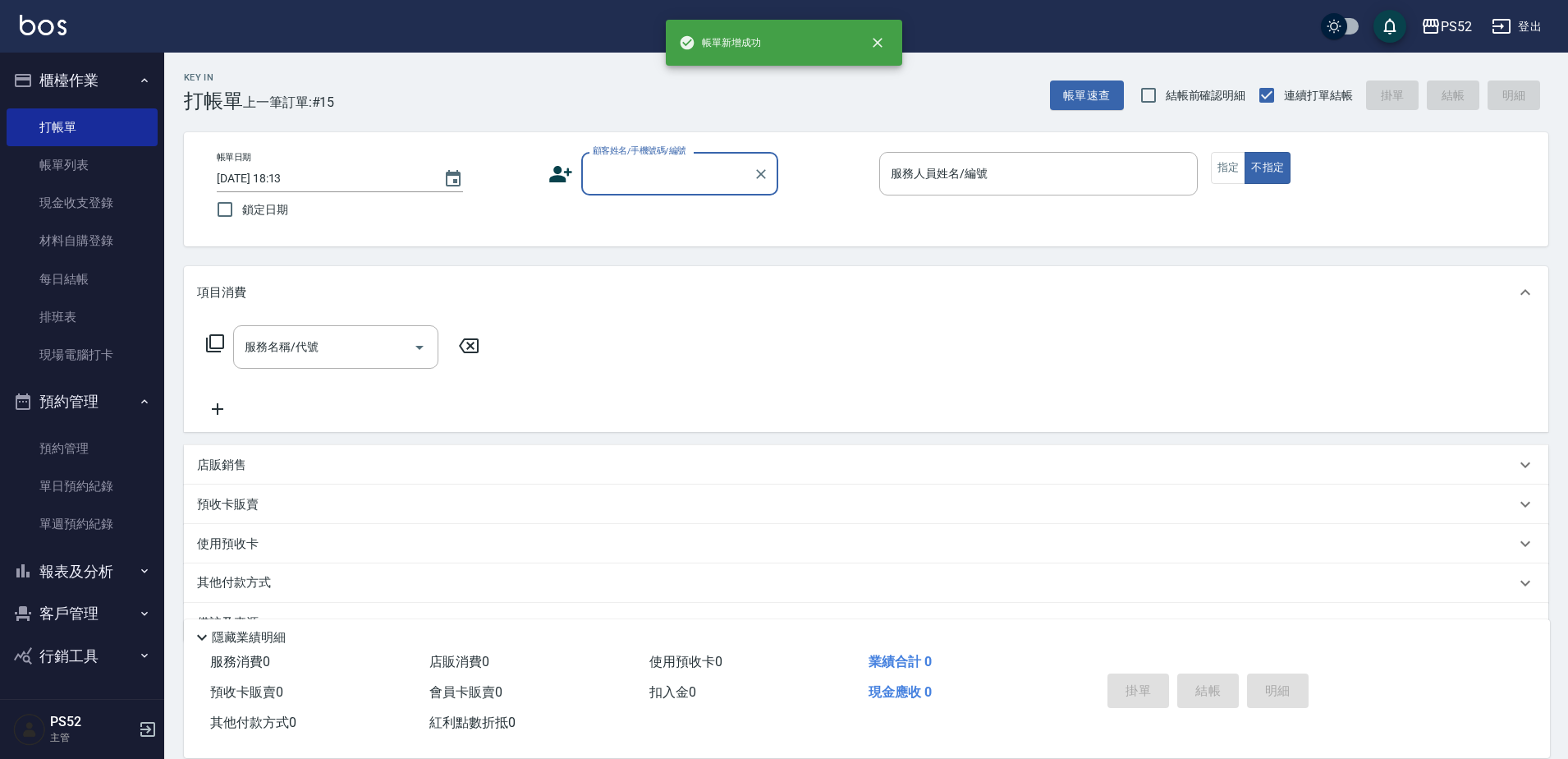
scroll to position [0, 0]
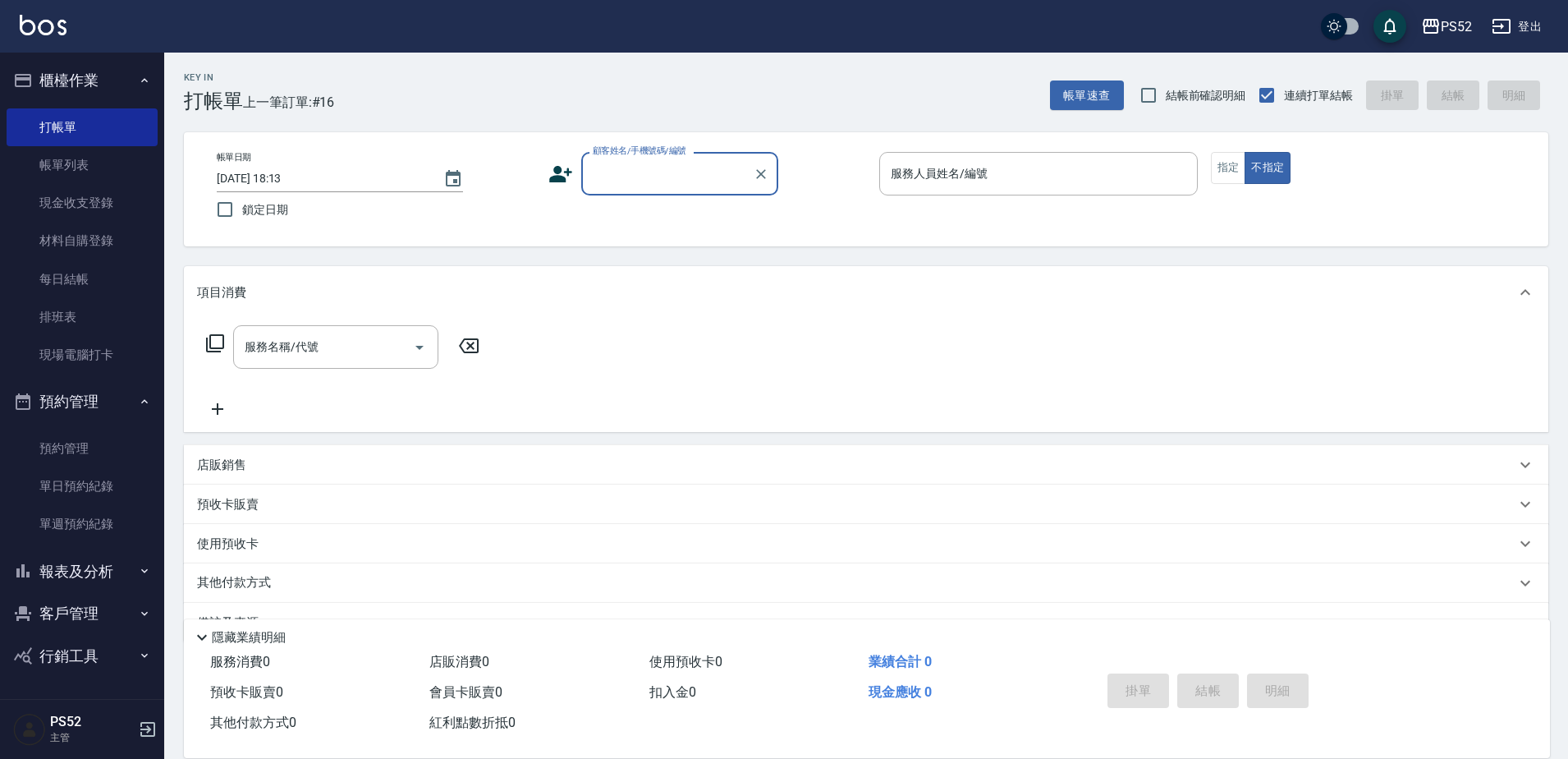
click at [100, 557] on button "報表及分析" at bounding box center [83, 571] width 151 height 43
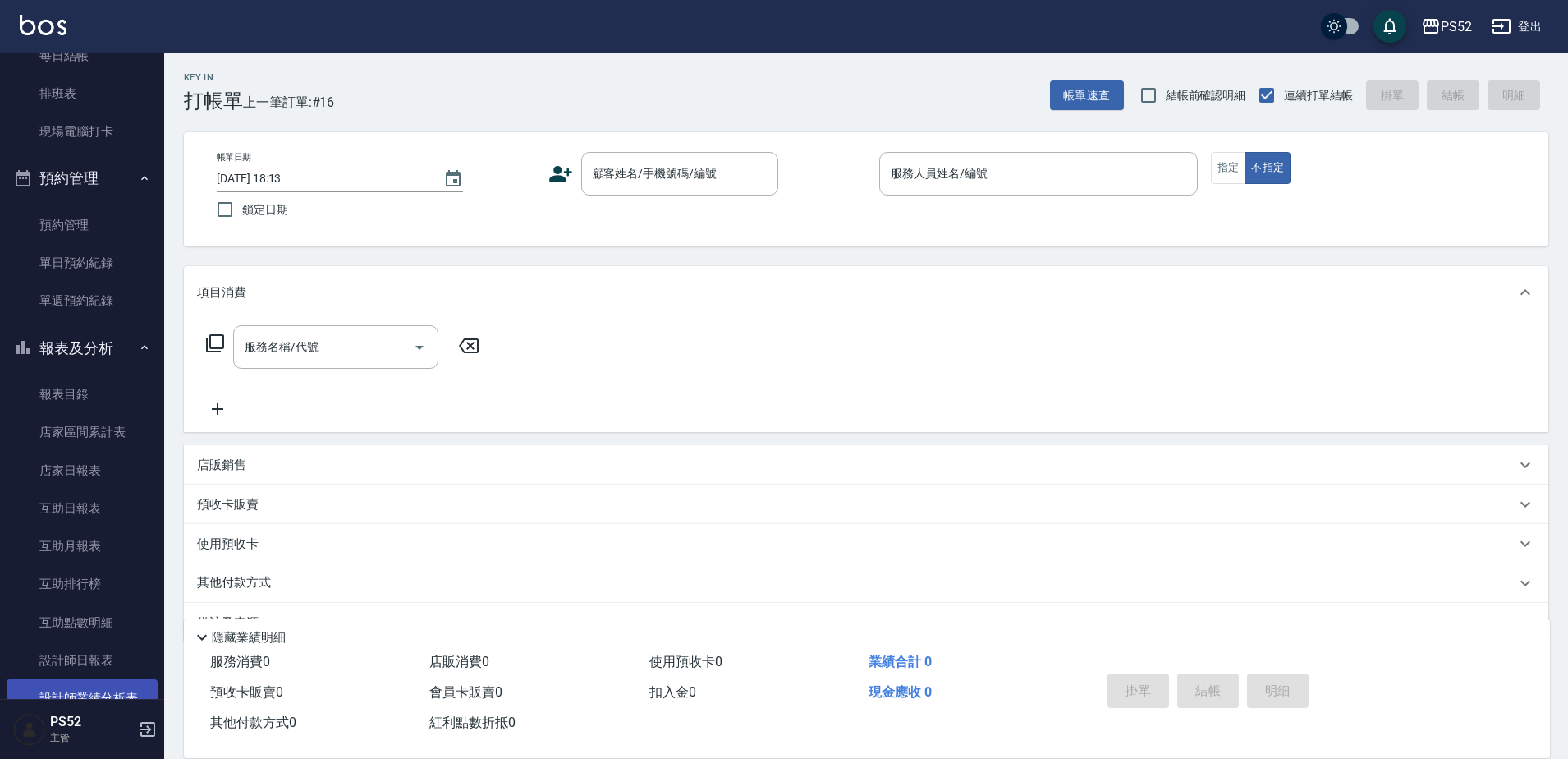
scroll to position [247, 0]
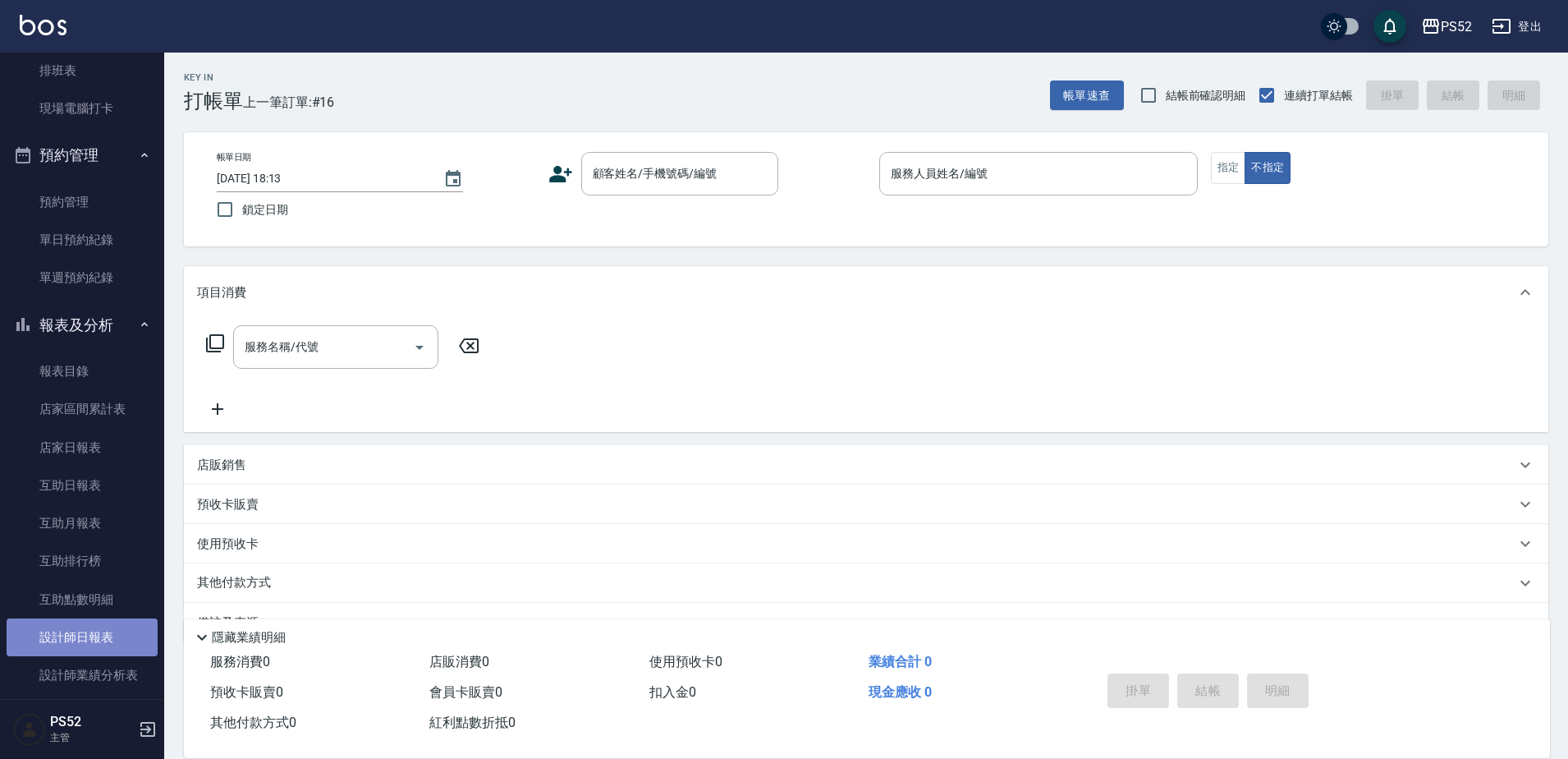
click at [110, 623] on link "設計師日報表" at bounding box center [83, 637] width 151 height 38
click at [95, 650] on link "設計師日報表" at bounding box center [83, 637] width 151 height 38
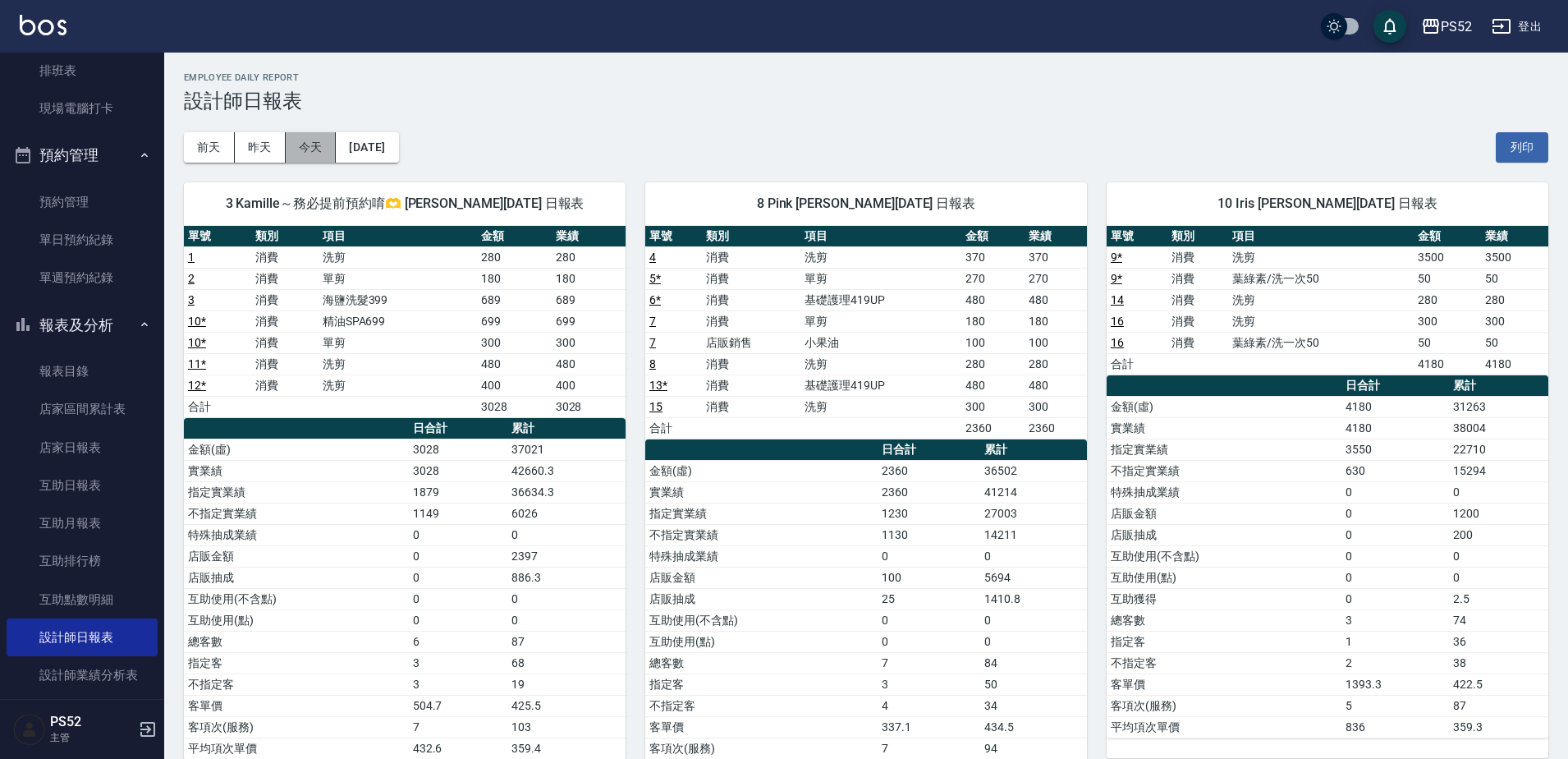
click at [322, 152] on button "今天" at bounding box center [310, 147] width 51 height 31
click at [101, 230] on link "單日預約紀錄" at bounding box center [83, 240] width 151 height 38
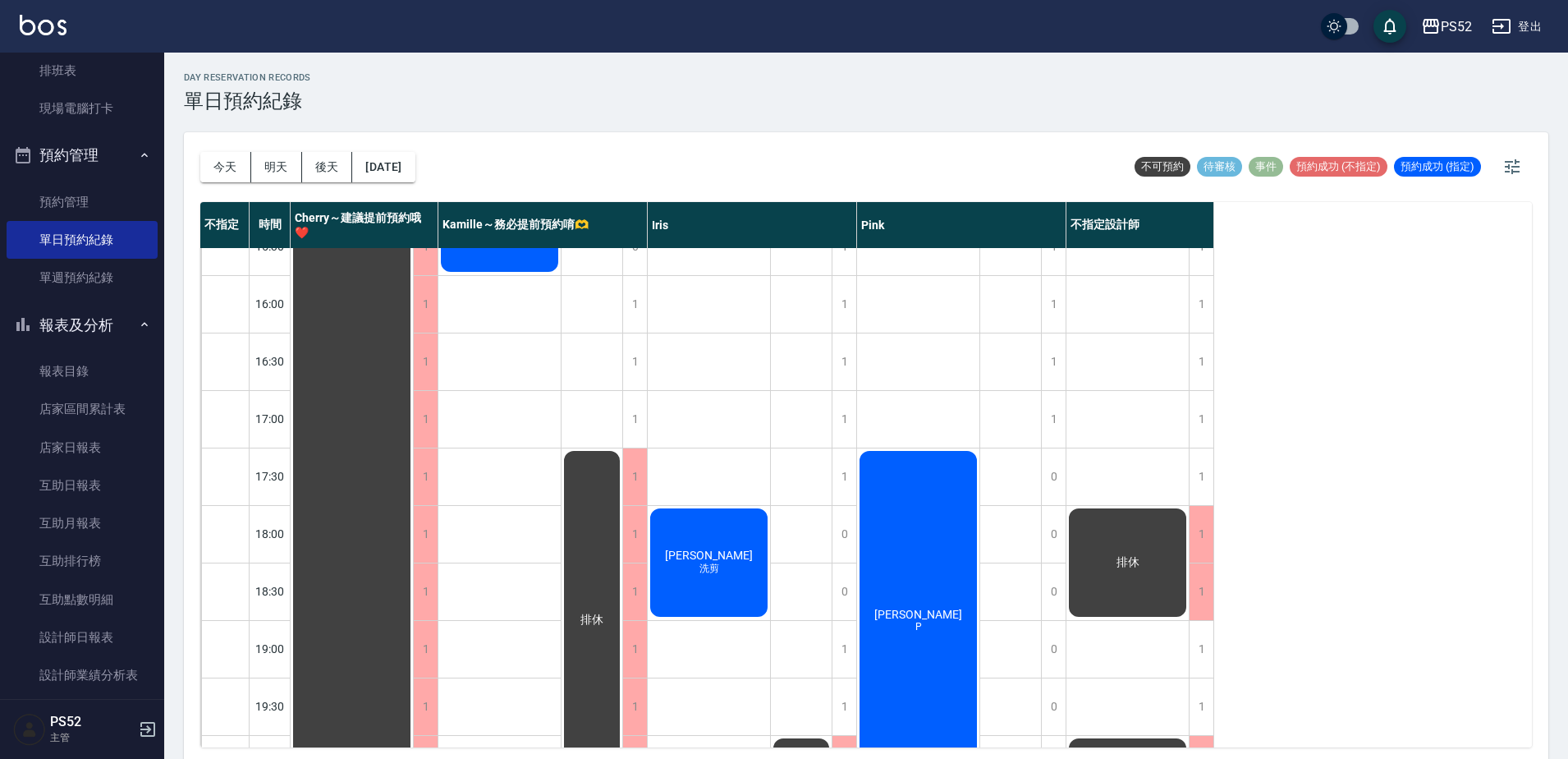
scroll to position [665, 0]
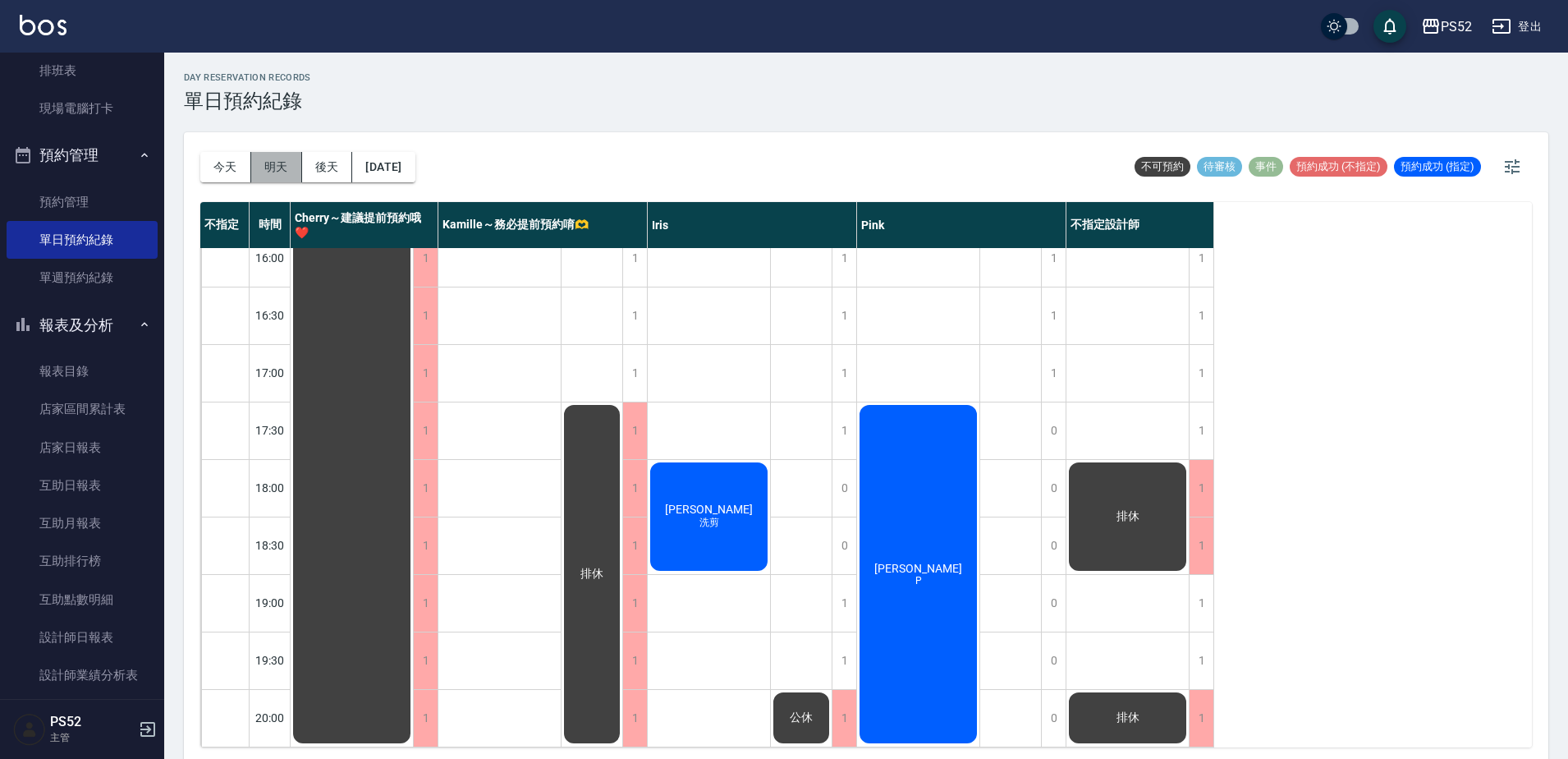
click at [270, 172] on button "明天" at bounding box center [277, 167] width 51 height 31
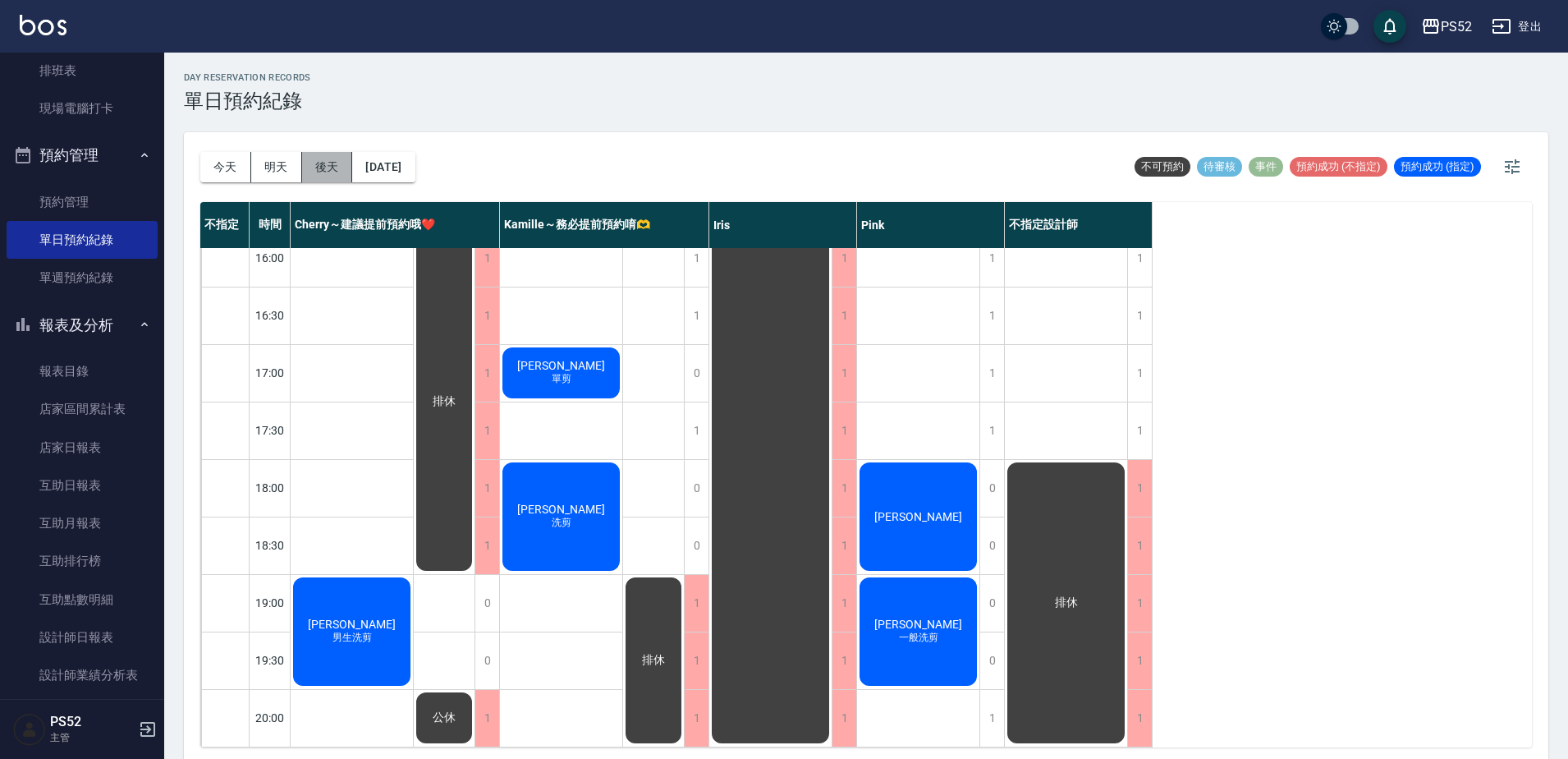
click at [306, 172] on button "後天" at bounding box center [327, 167] width 51 height 31
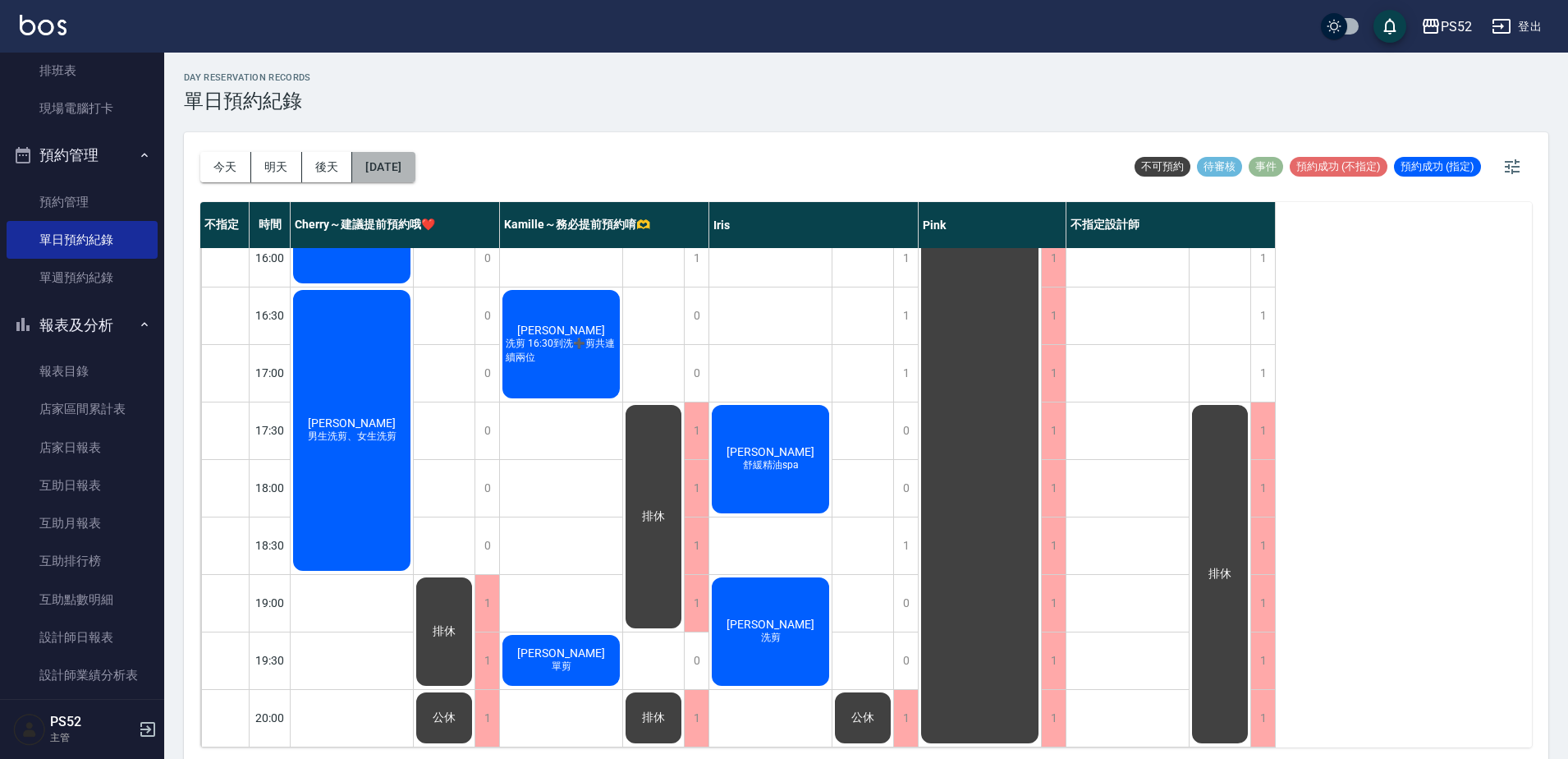
click at [370, 170] on button "[DATE]" at bounding box center [383, 167] width 63 height 31
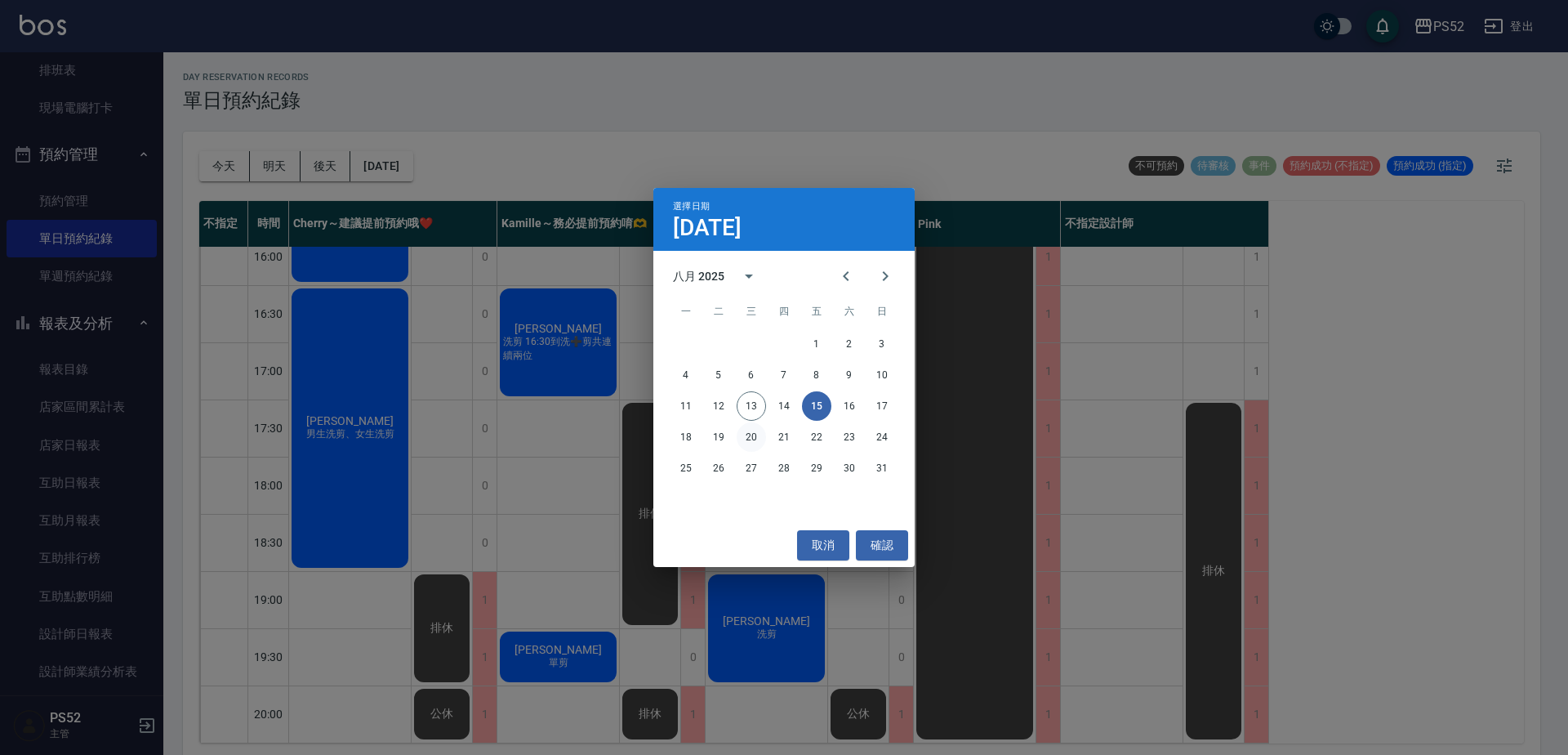
click at [751, 437] on button "20" at bounding box center [751, 437] width 30 height 30
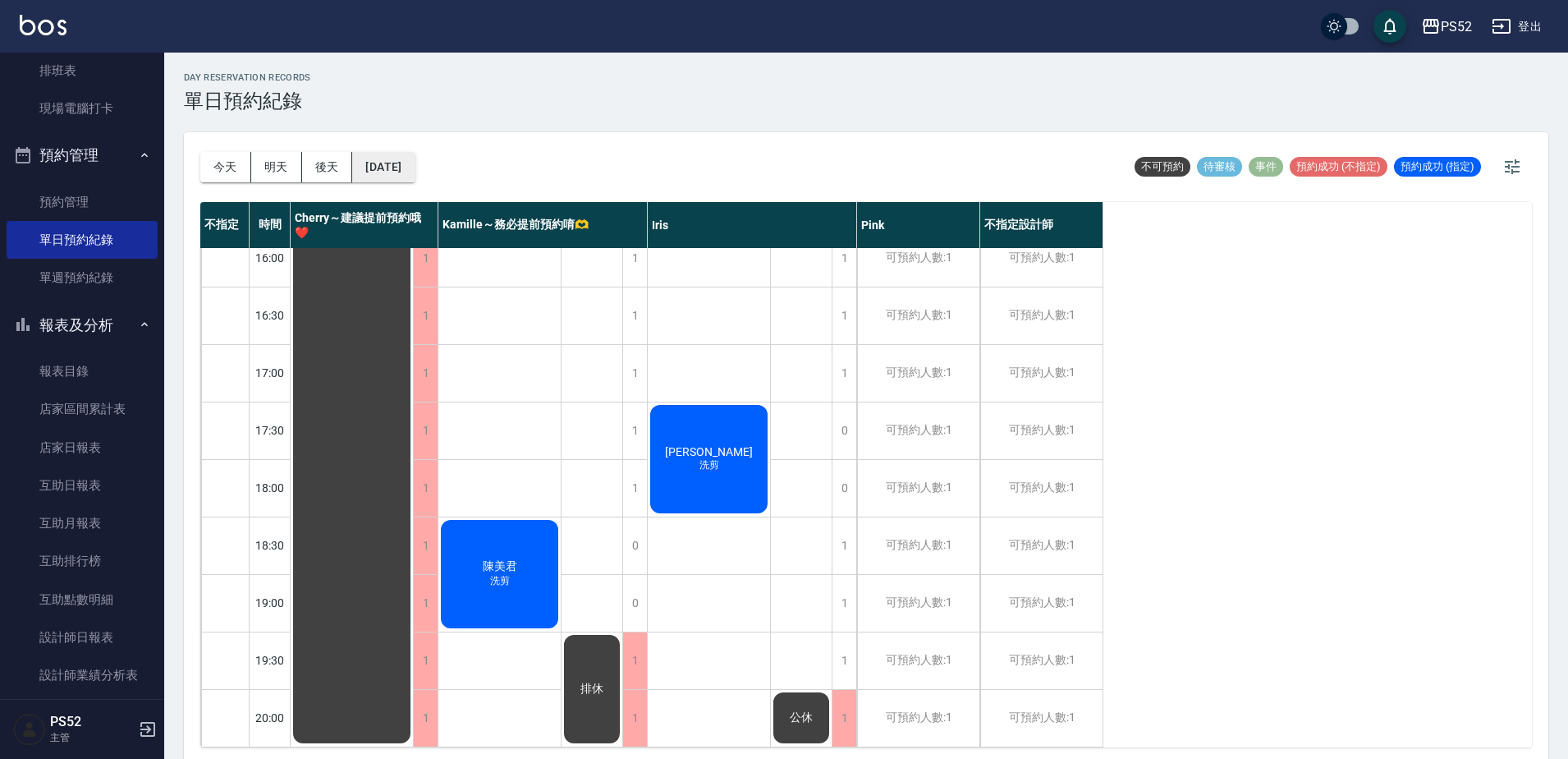
click at [397, 159] on button "[DATE]" at bounding box center [383, 167] width 63 height 31
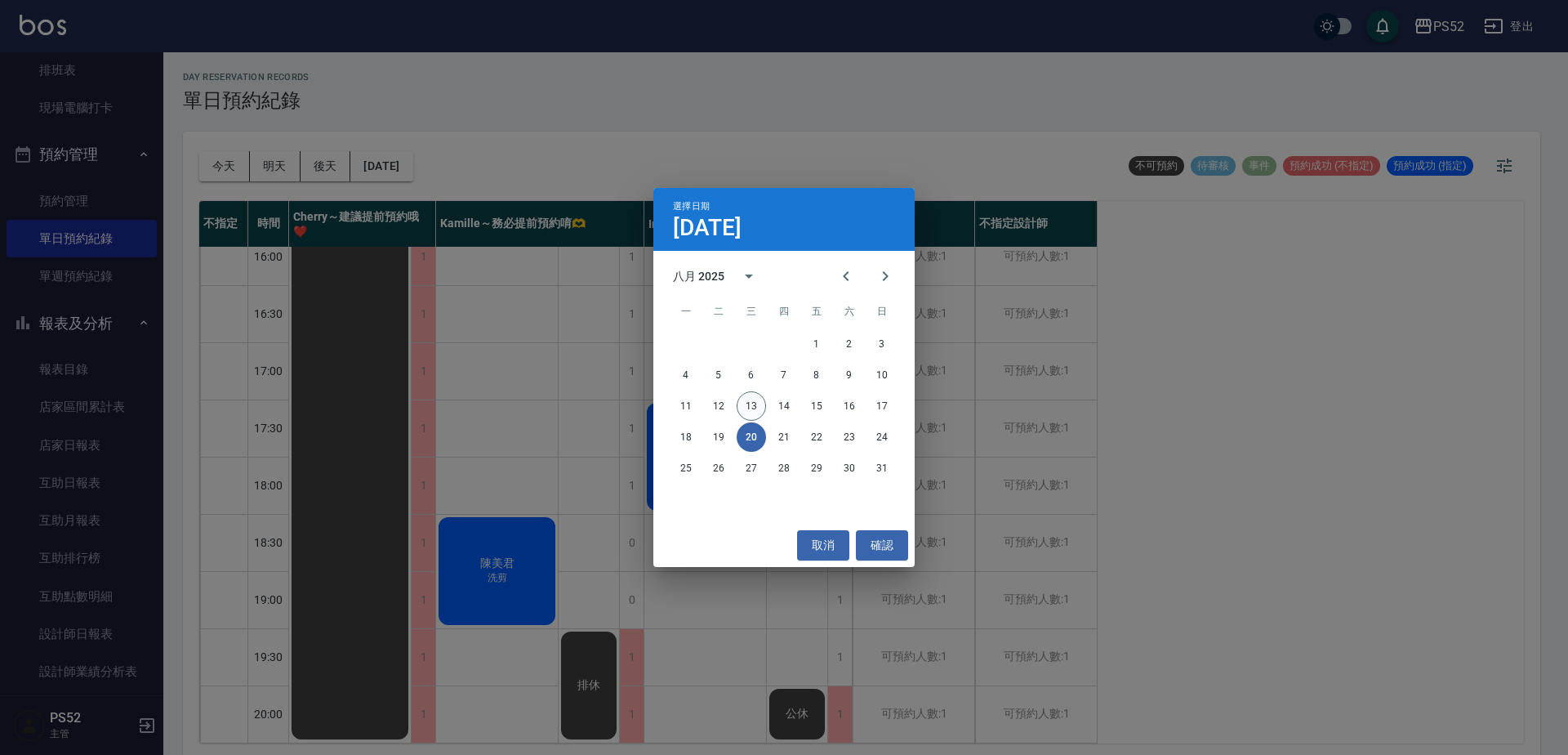
click at [742, 407] on button "13" at bounding box center [751, 406] width 30 height 30
